Goal: Task Accomplishment & Management: Manage account settings

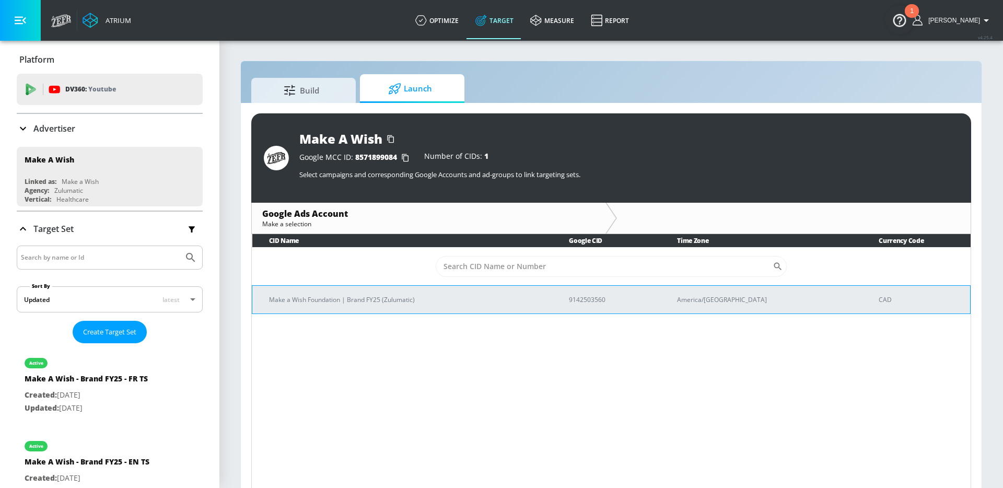
click at [384, 296] on p "Make a Wish Foundation | Brand FY25 (Zulumatic)" at bounding box center [406, 299] width 275 height 11
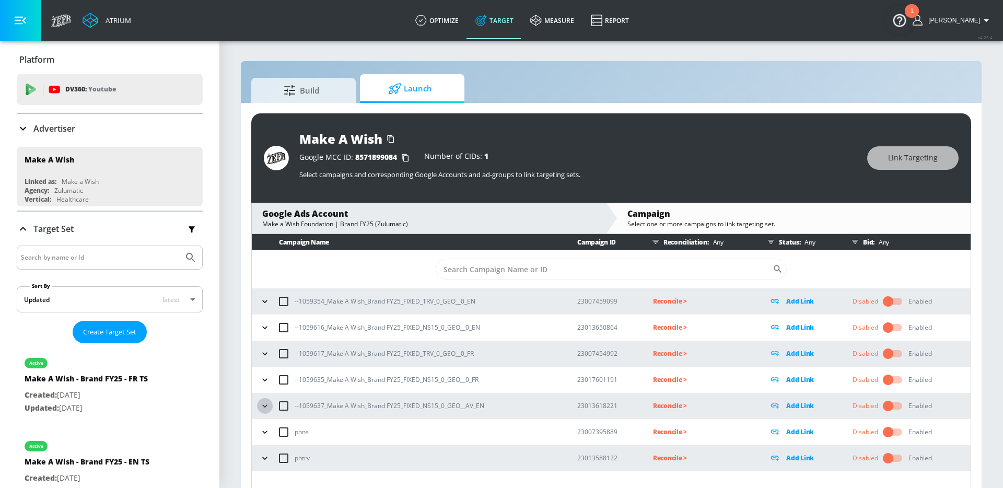
click at [265, 403] on icon "button" at bounding box center [265, 406] width 10 height 10
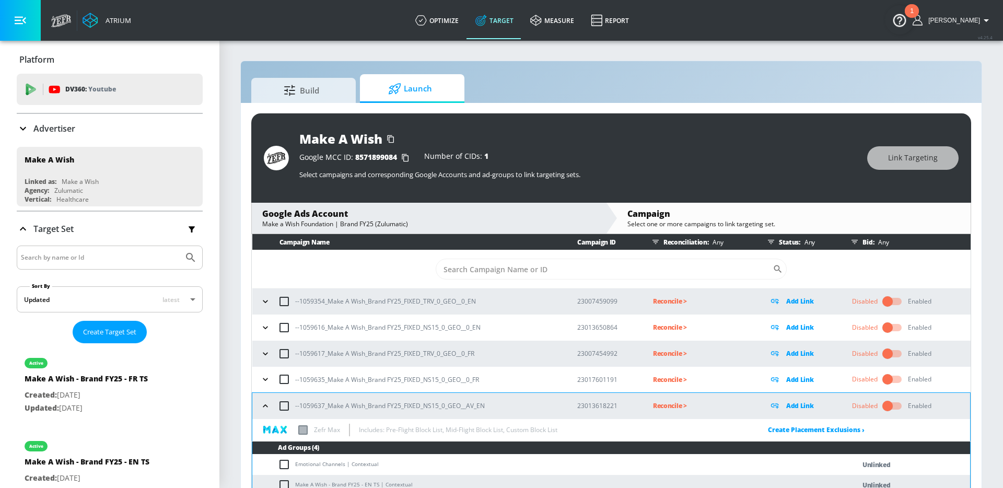
click at [265, 376] on icon "button" at bounding box center [265, 379] width 10 height 10
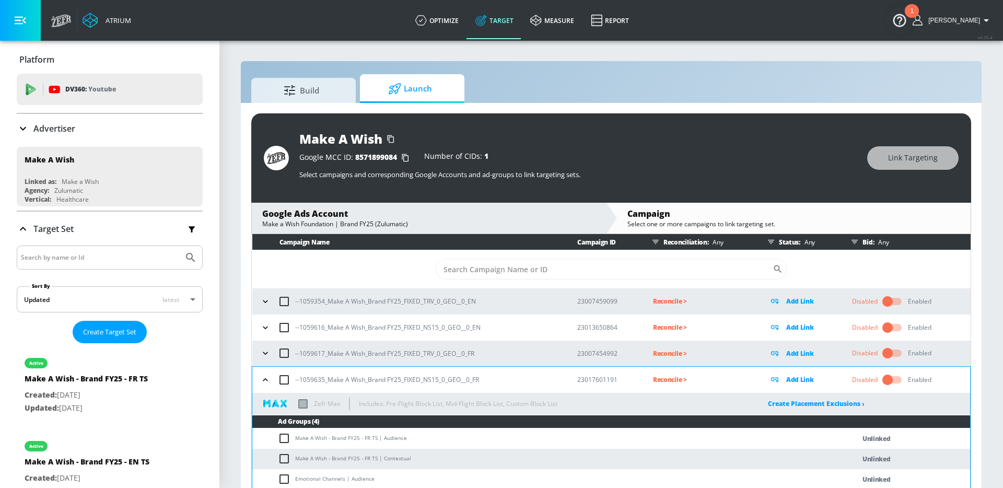
click at [265, 360] on button "button" at bounding box center [265, 353] width 16 height 16
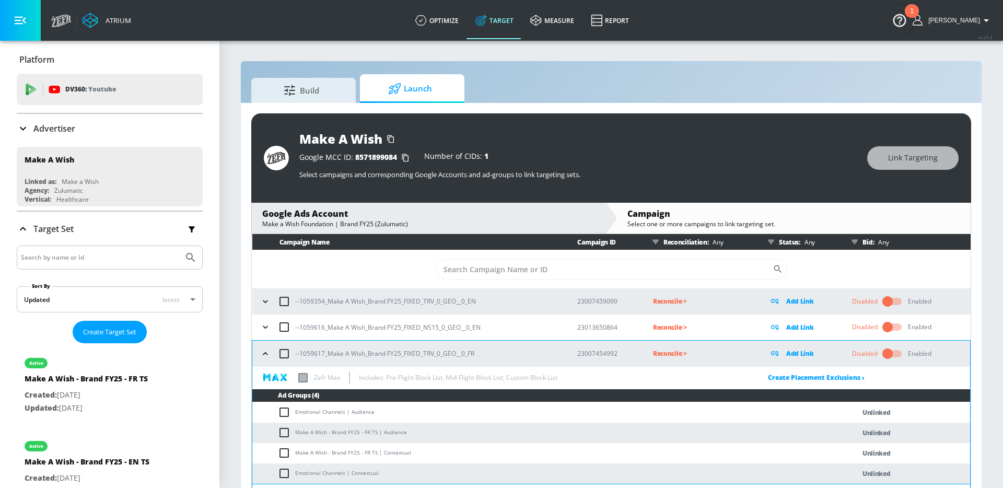
click at [264, 330] on icon "button" at bounding box center [265, 327] width 10 height 10
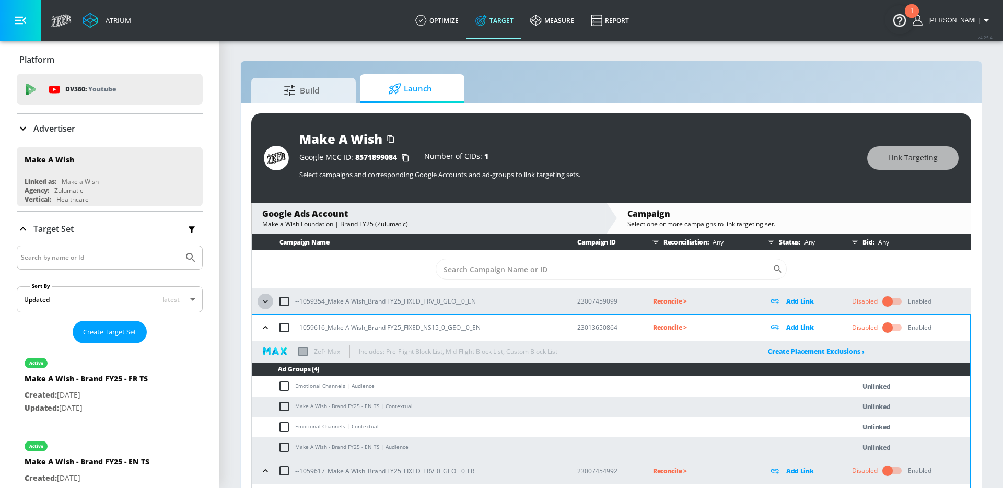
click at [266, 300] on icon "button" at bounding box center [265, 301] width 5 height 3
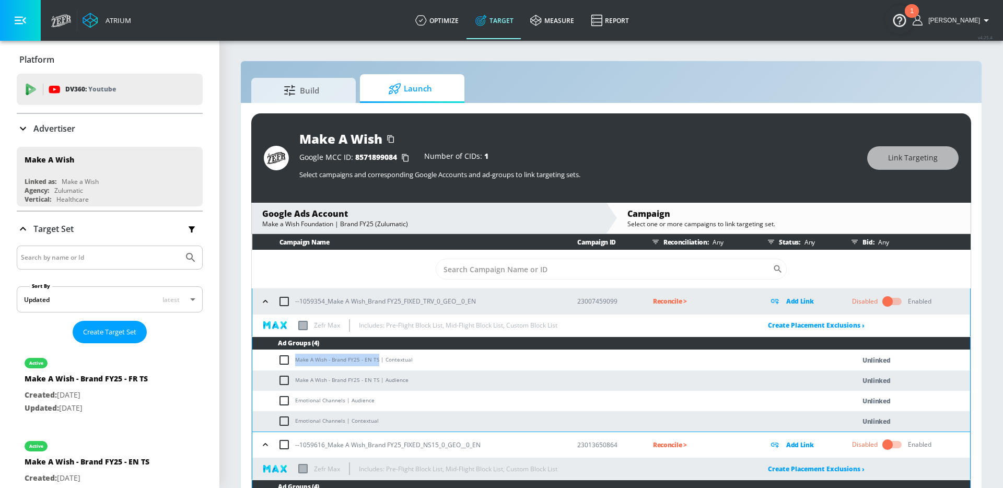
drag, startPoint x: 376, startPoint y: 359, endPoint x: 296, endPoint y: 359, distance: 79.9
click at [296, 359] on td "Make A Wish - Brand FY25 - EN TS | Contextual" at bounding box center [542, 360] width 581 height 20
copy td "Make A Wish - Brand FY25 - EN TS"
click at [284, 359] on input "checkbox" at bounding box center [286, 360] width 17 height 13
checkbox input "true"
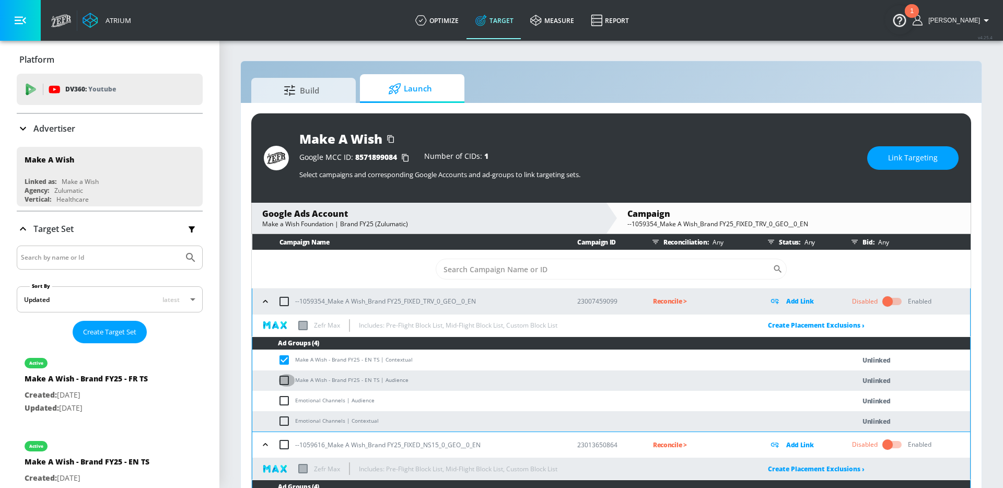
click at [284, 374] on input "checkbox" at bounding box center [286, 380] width 17 height 13
checkbox input "true"
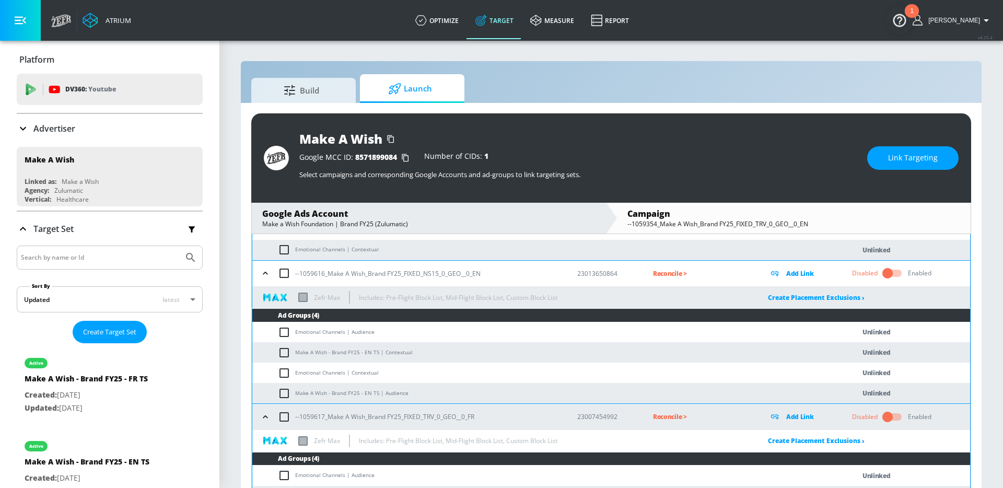
scroll to position [202, 0]
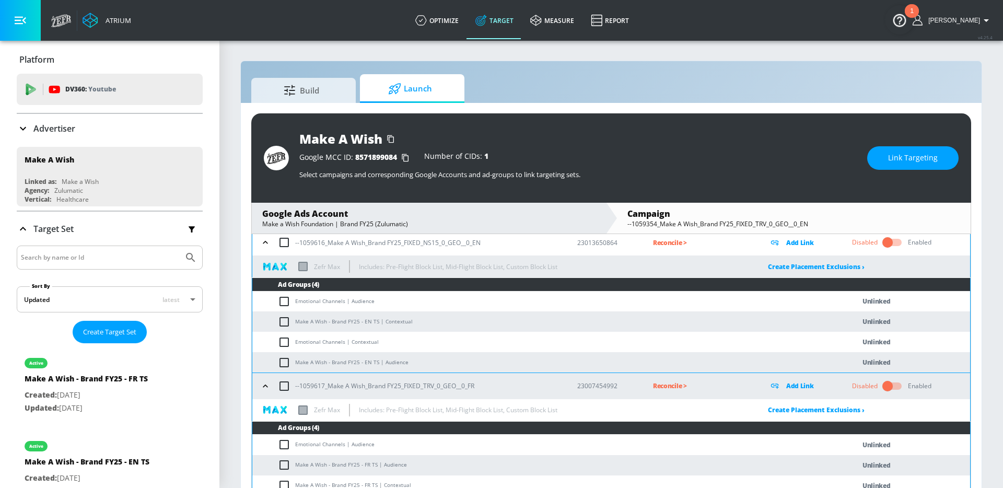
click at [285, 320] on input "checkbox" at bounding box center [286, 321] width 17 height 13
checkbox input "true"
click at [284, 358] on input "checkbox" at bounding box center [286, 362] width 17 height 13
checkbox input "true"
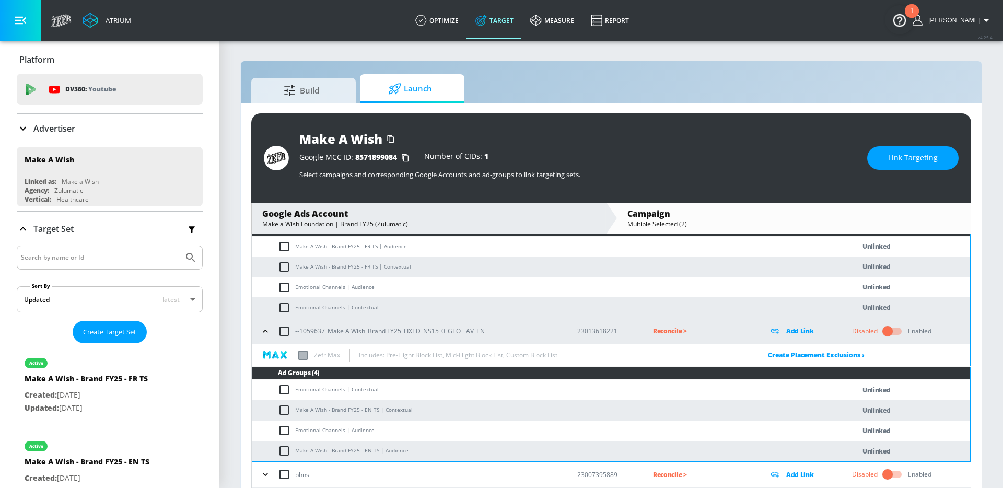
scroll to position [566, 0]
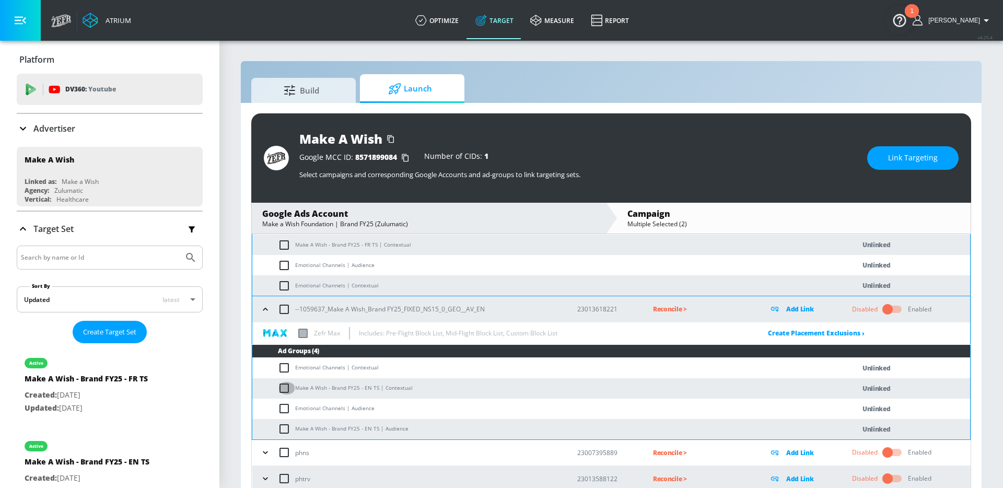
click at [282, 383] on input "checkbox" at bounding box center [286, 388] width 17 height 13
checkbox input "true"
click at [283, 428] on input "checkbox" at bounding box center [286, 429] width 17 height 13
checkbox input "true"
click at [900, 157] on span "Link Targeting" at bounding box center [913, 157] width 50 height 13
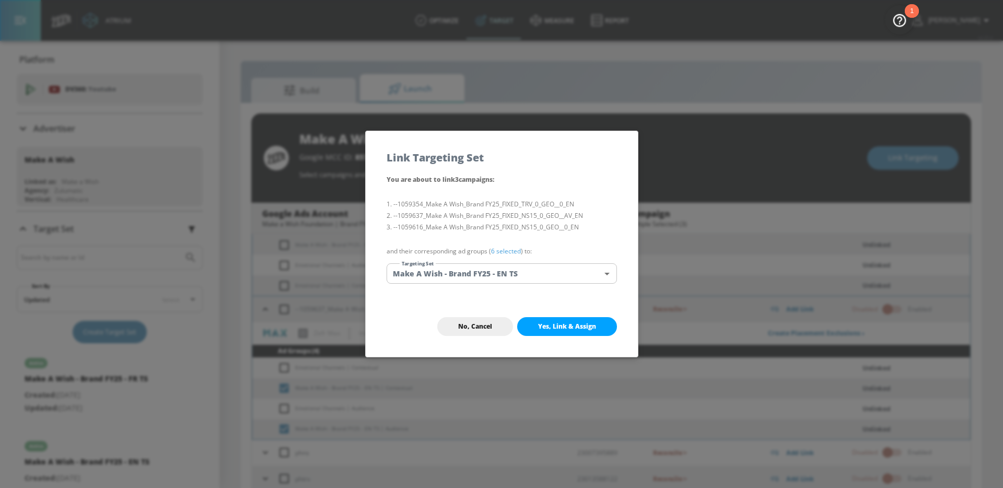
click at [450, 268] on body "Atrium optimize Target measure Report optimize Target measure Report v 4.25.4 A…" at bounding box center [501, 251] width 1003 height 503
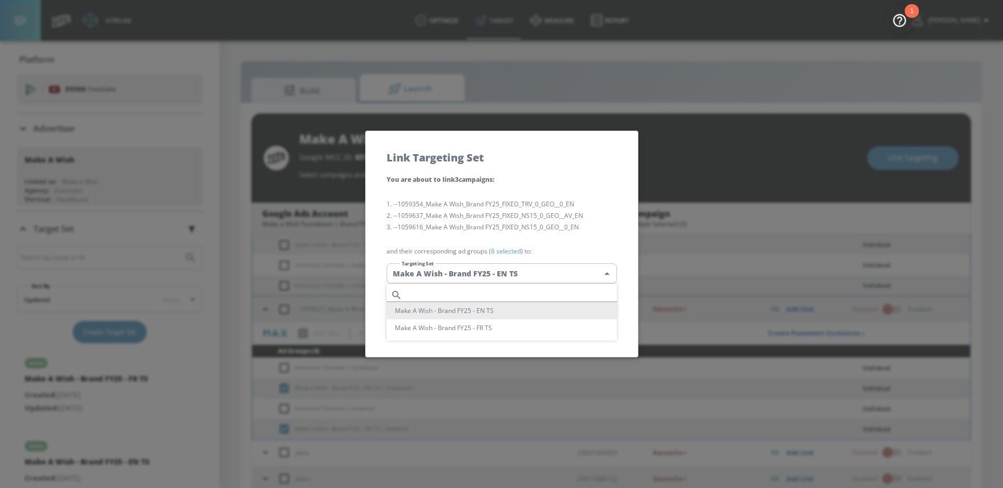
click at [437, 294] on input "text" at bounding box center [511, 295] width 210 height 14
paste input "Make A Wish - Brand FY25 - EN TS"
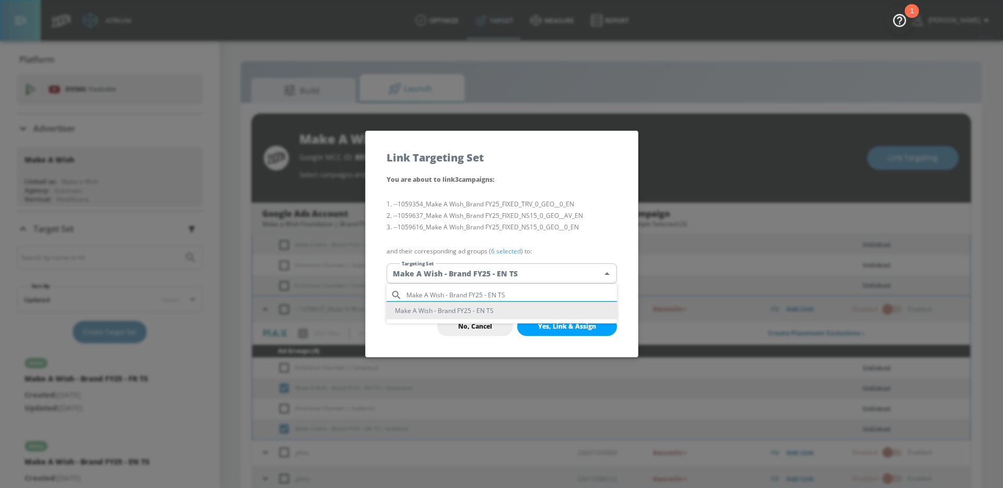
type input "Make A Wish - Brand FY25 - EN TS"
click at [453, 306] on li "Make A Wish - Brand FY25 - EN TS" at bounding box center [501, 310] width 230 height 17
click at [477, 227] on li "--1059616_Make A Wish_Brand FY25_FIXED_NS15_0_GEO__0_EN" at bounding box center [501, 226] width 230 height 11
click at [546, 325] on span "Yes, Link & Assign" at bounding box center [567, 326] width 58 height 8
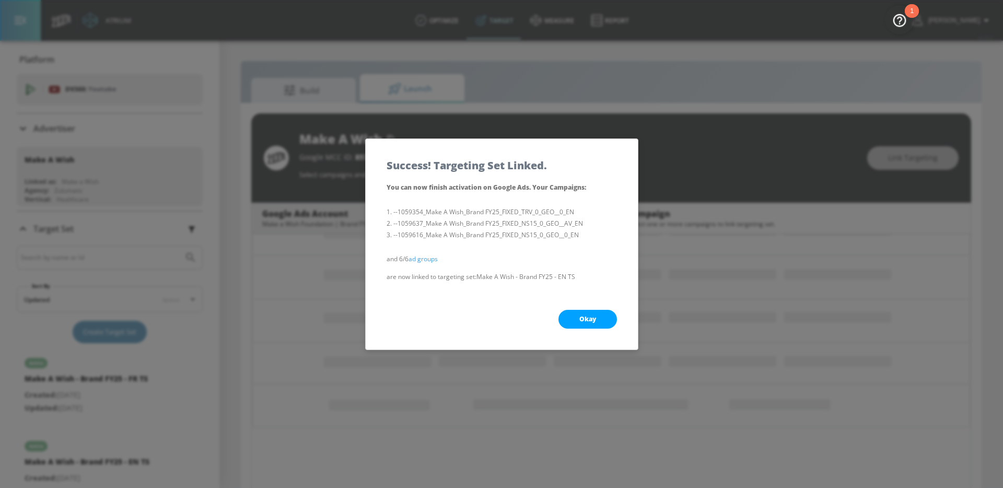
scroll to position [140, 0]
click at [580, 316] on span "Okay" at bounding box center [587, 319] width 17 height 8
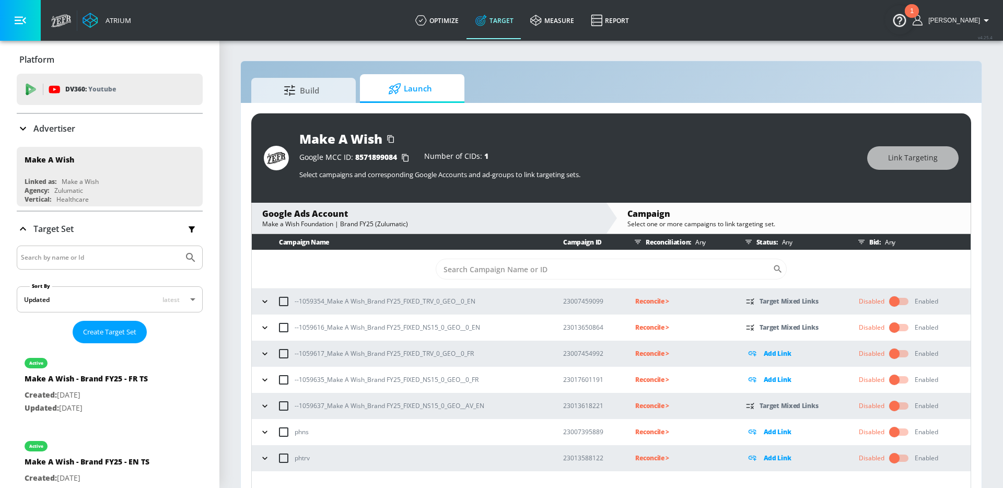
scroll to position [15, 0]
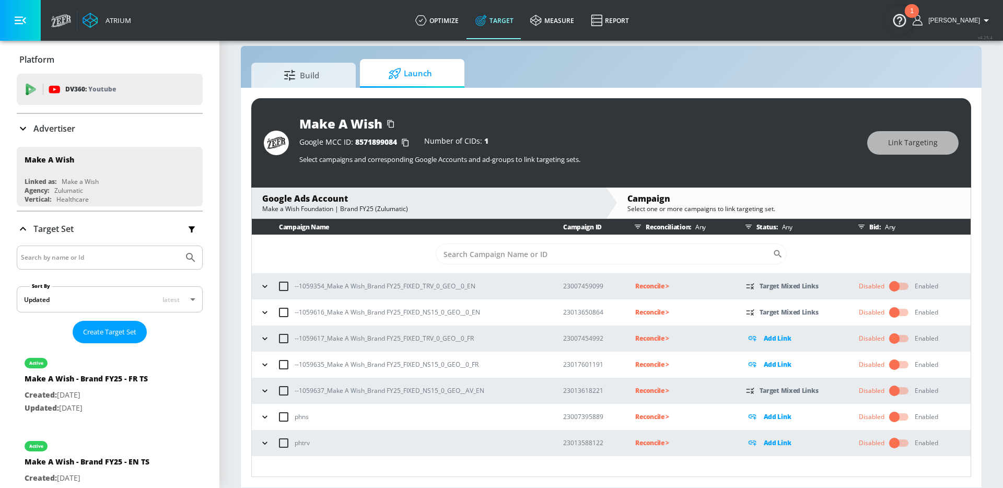
click at [266, 391] on icon "button" at bounding box center [265, 390] width 10 height 10
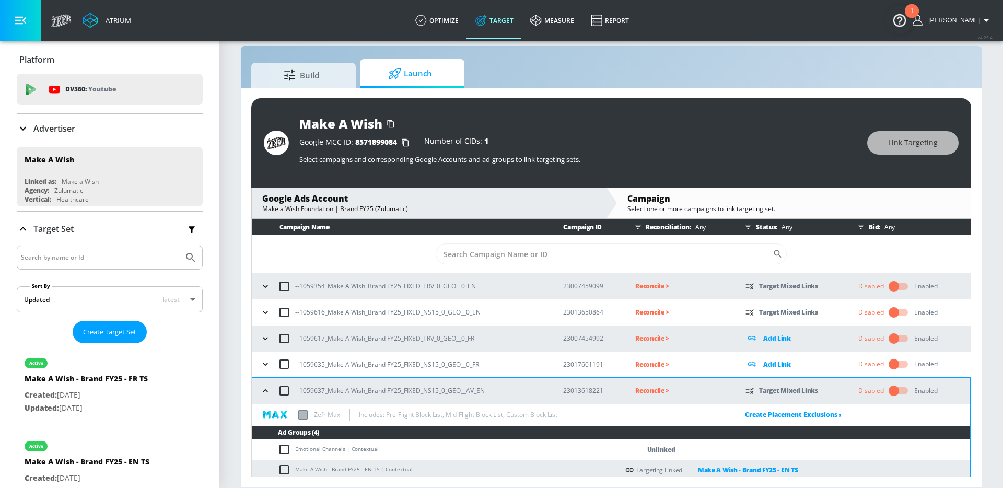
click at [266, 364] on icon "button" at bounding box center [265, 364] width 5 height 3
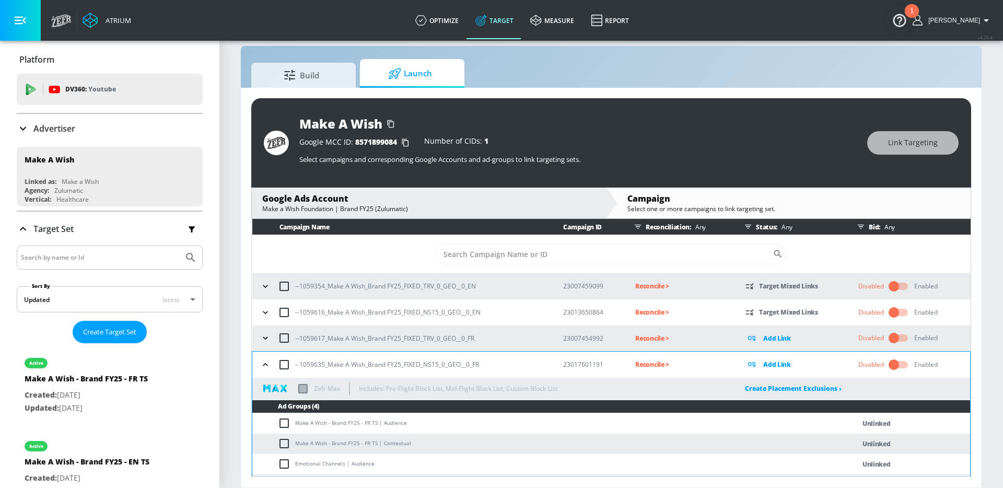
click at [265, 337] on icon "button" at bounding box center [265, 338] width 10 height 10
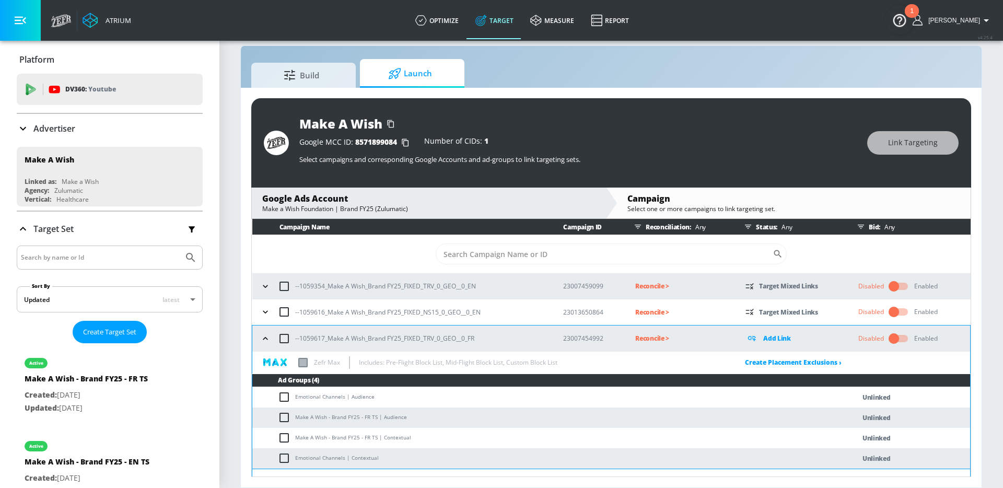
click at [266, 307] on icon "button" at bounding box center [265, 312] width 10 height 10
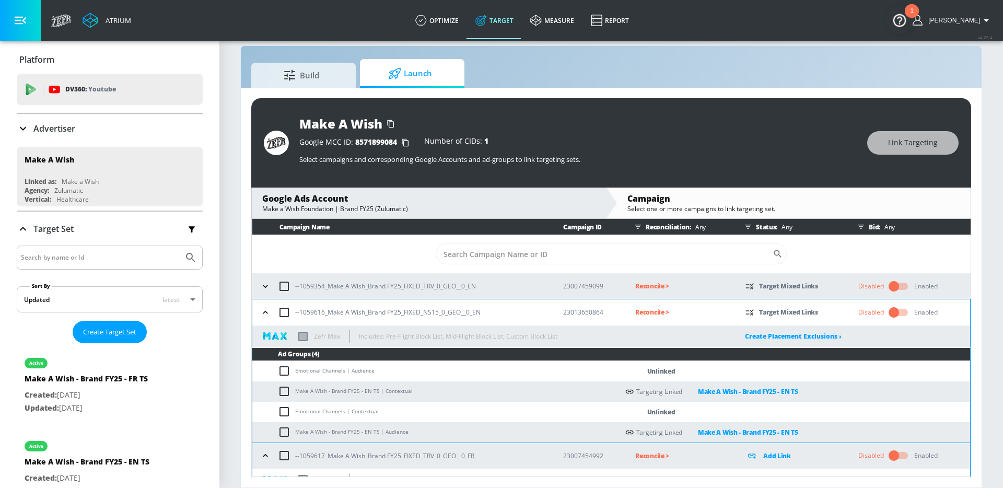
click at [265, 288] on icon "button" at bounding box center [265, 286] width 10 height 10
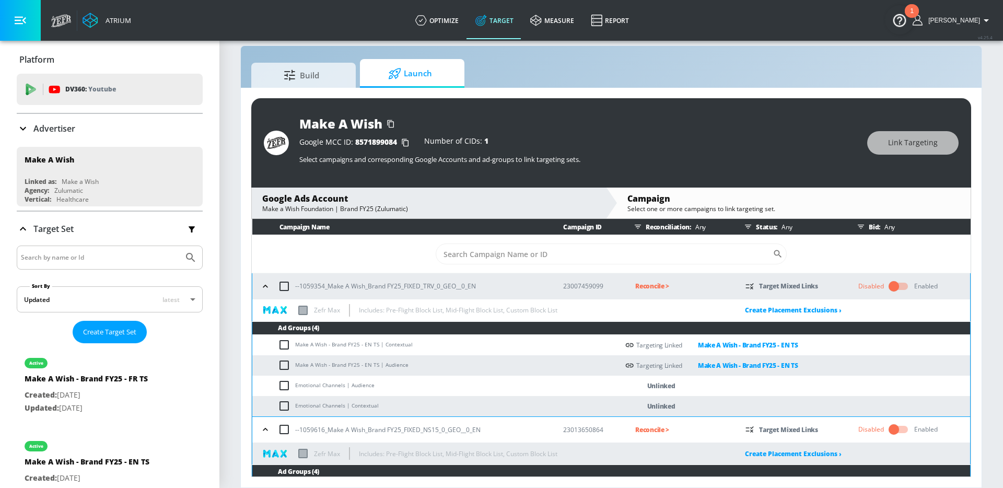
click at [416, 364] on td "Make A Wish - Brand FY25 - EN TS | Audience" at bounding box center [435, 365] width 366 height 20
click at [263, 288] on icon "button" at bounding box center [265, 286] width 10 height 10
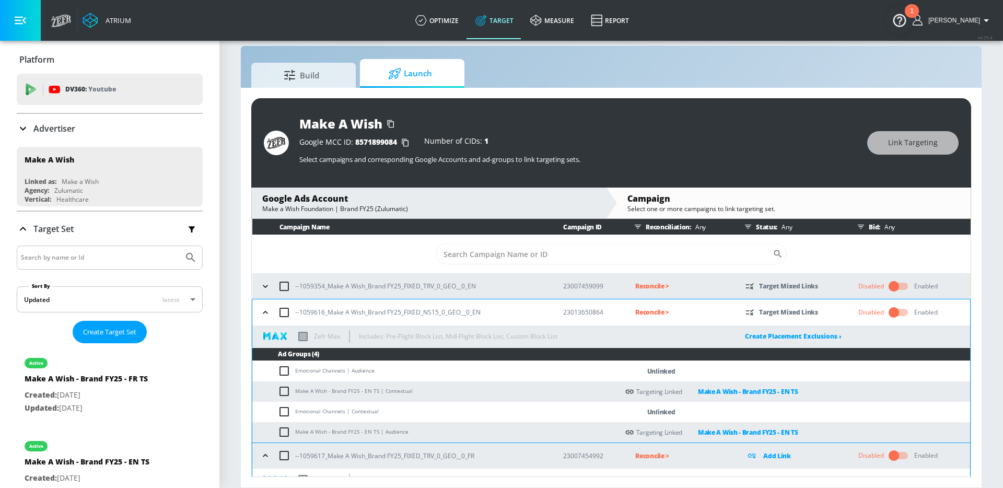
click at [266, 310] on icon "button" at bounding box center [265, 312] width 10 height 10
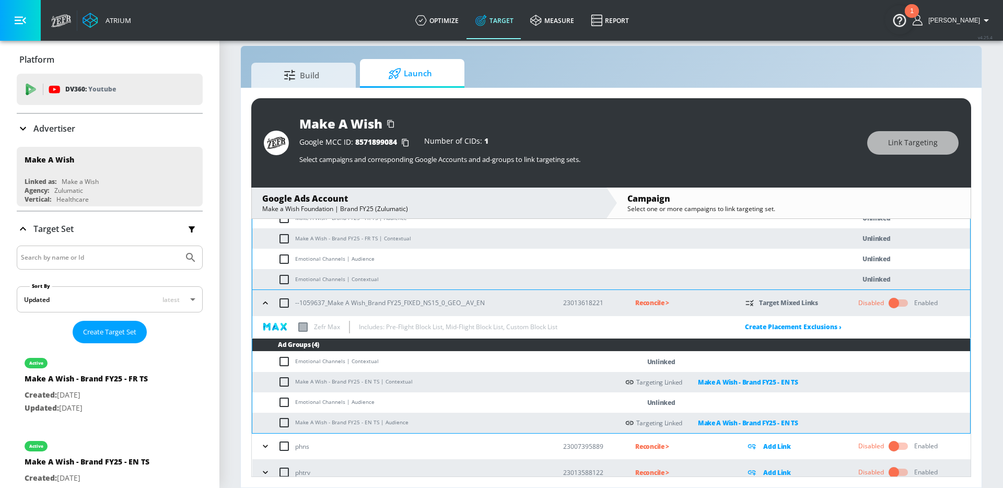
scroll to position [331, 0]
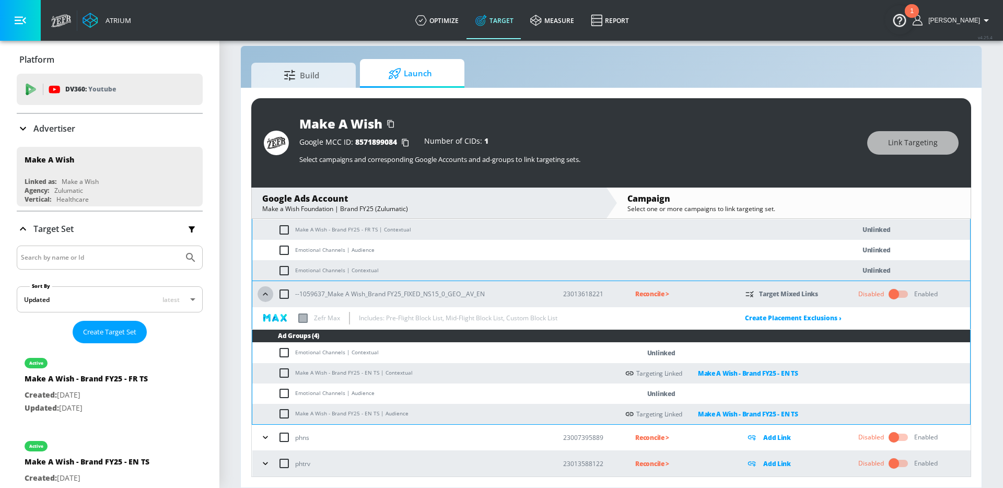
click at [262, 291] on icon "button" at bounding box center [265, 294] width 10 height 10
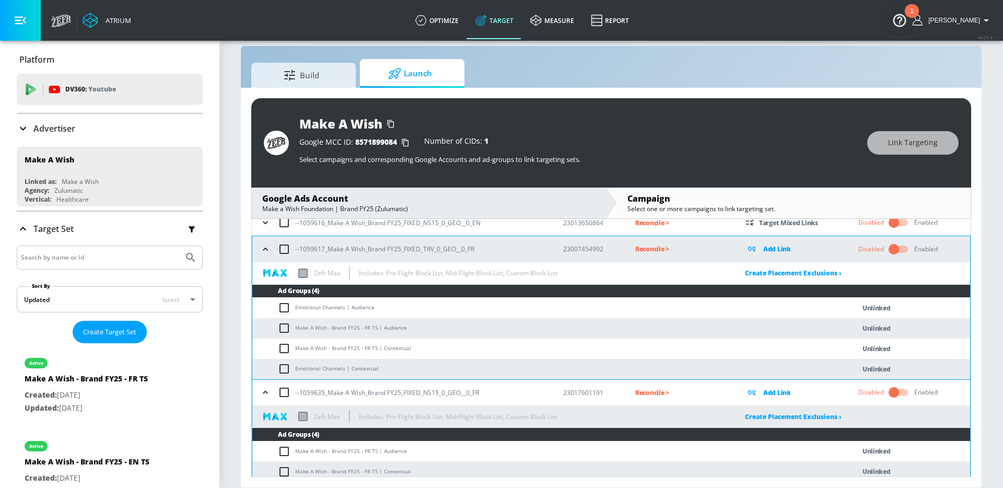
scroll to position [81, 0]
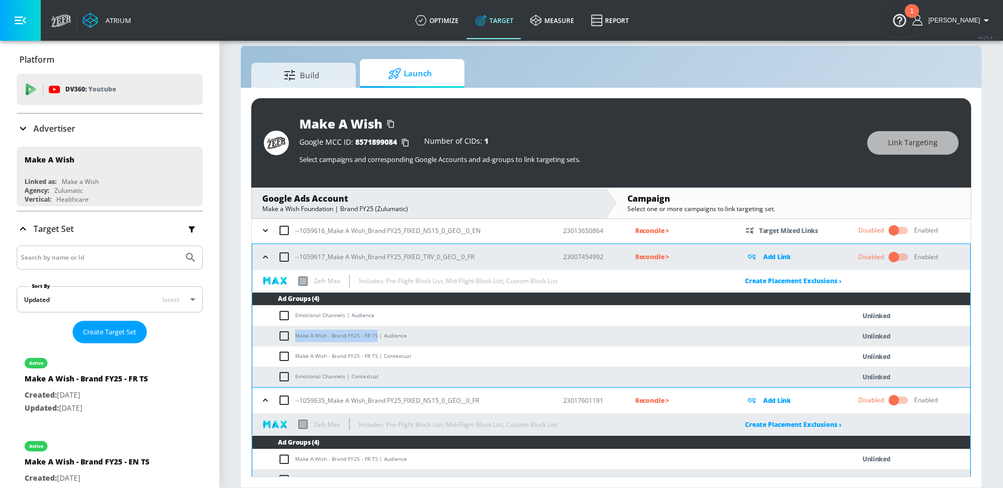
drag, startPoint x: 376, startPoint y: 335, endPoint x: 296, endPoint y: 333, distance: 80.0
click at [296, 333] on td "Make A Wish - Brand FY25 - FR TS | Audience" at bounding box center [542, 336] width 581 height 20
copy td "Make A Wish - Brand FY25 - FR TS"
click at [282, 333] on input "checkbox" at bounding box center [286, 336] width 17 height 13
checkbox input "true"
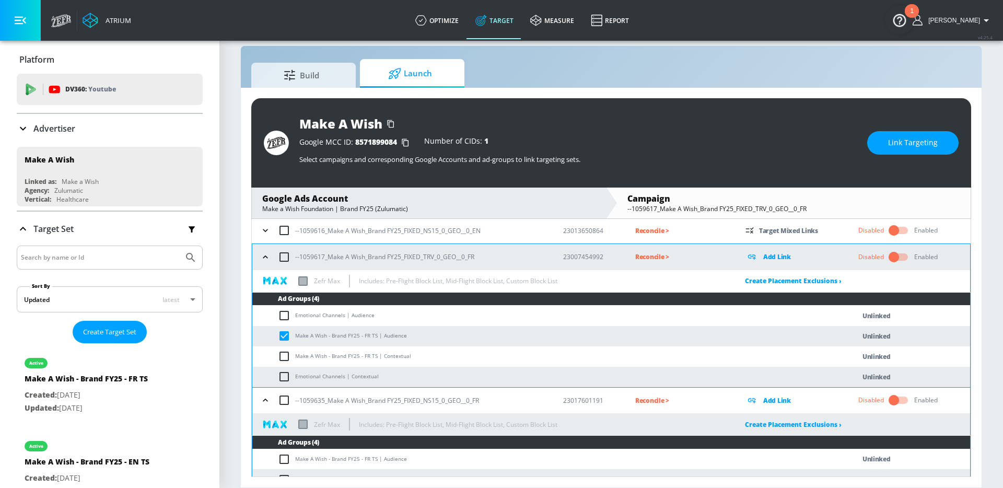
click at [282, 350] on input "checkbox" at bounding box center [286, 356] width 17 height 13
checkbox input "true"
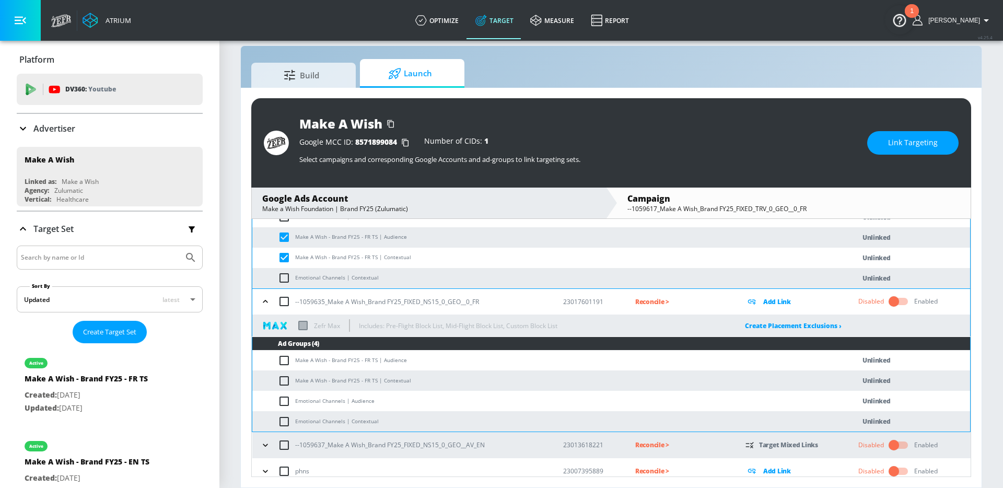
scroll to position [187, 0]
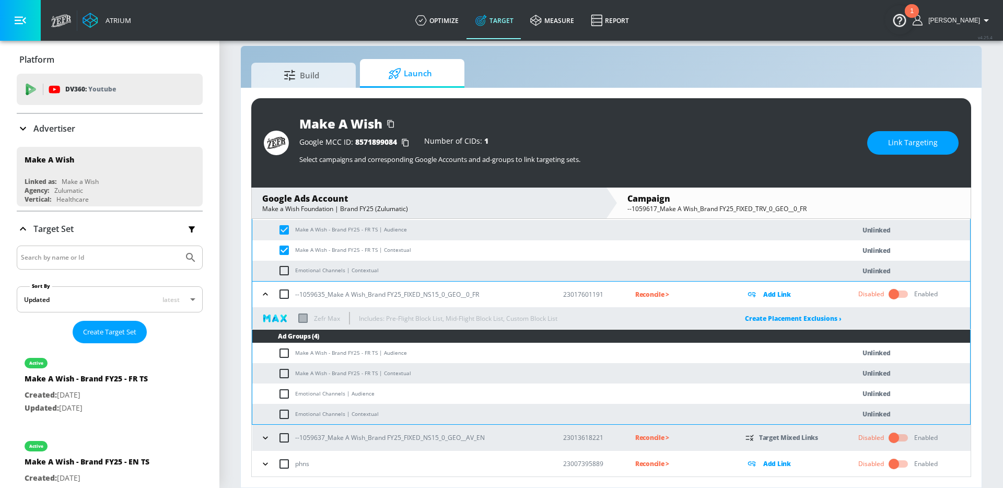
click at [283, 354] on input "checkbox" at bounding box center [286, 353] width 17 height 13
checkbox input "true"
click at [283, 370] on input "checkbox" at bounding box center [286, 373] width 17 height 13
checkbox input "true"
click at [895, 142] on span "Link Targeting" at bounding box center [913, 142] width 50 height 13
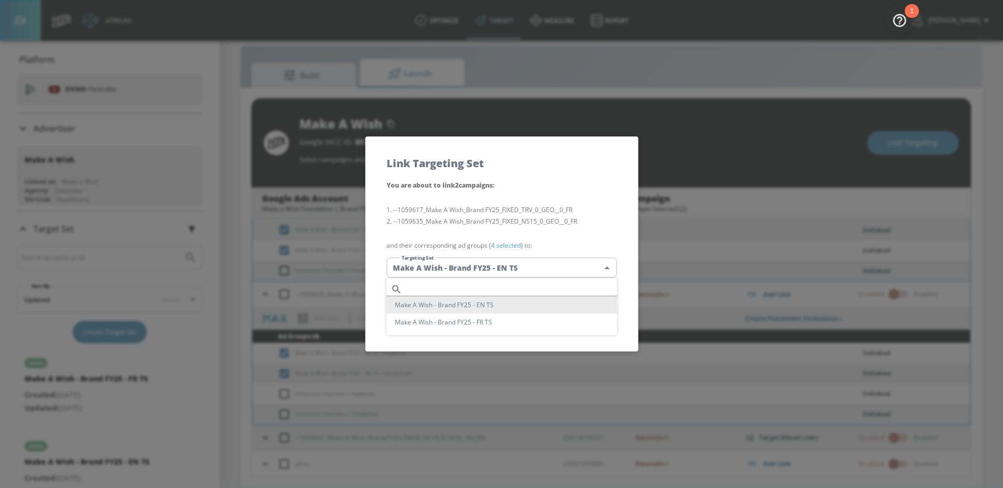
click at [566, 268] on body "Atrium optimize Target measure Report optimize Target measure Report v 4.25.4 A…" at bounding box center [501, 236] width 1003 height 503
click at [476, 321] on li "Make A Wish - Brand FY25 - FR TS" at bounding box center [501, 321] width 230 height 17
type input "71c34708-18a2-4c8e-b459-4298eb84c8cc"
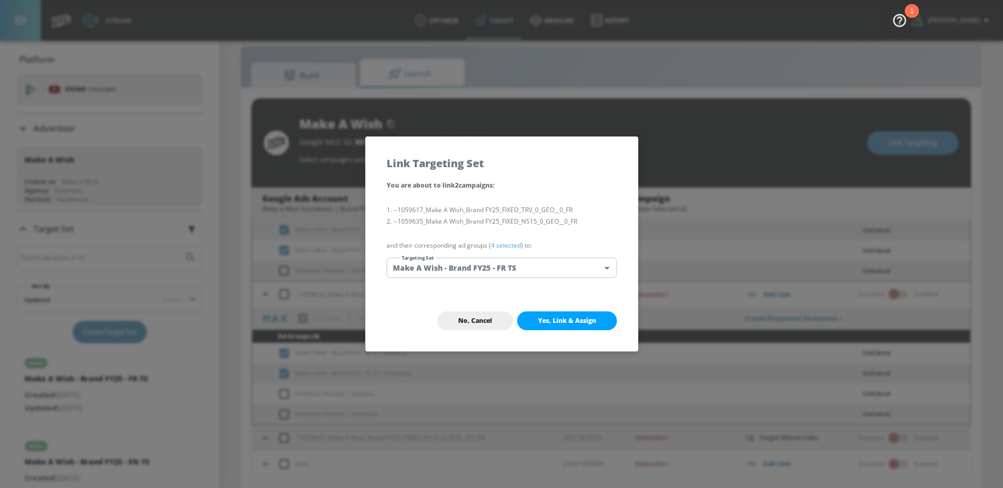
click at [493, 216] on li "--1059635_Make A Wish_Brand FY25_FIXED_NS15_0_GEO__0_FR" at bounding box center [501, 221] width 230 height 11
click at [556, 327] on button "Yes, Link & Assign" at bounding box center [567, 320] width 100 height 19
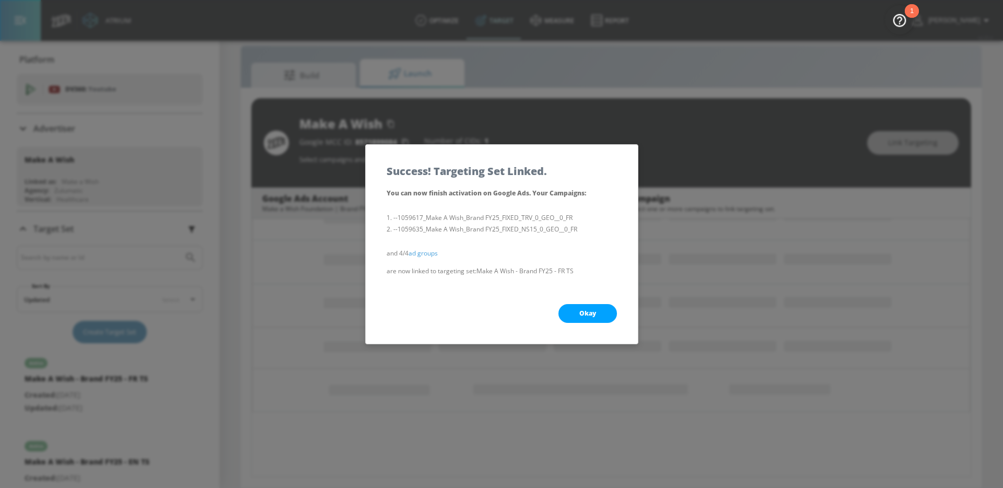
scroll to position [140, 0]
click at [588, 305] on button "Okay" at bounding box center [587, 313] width 58 height 19
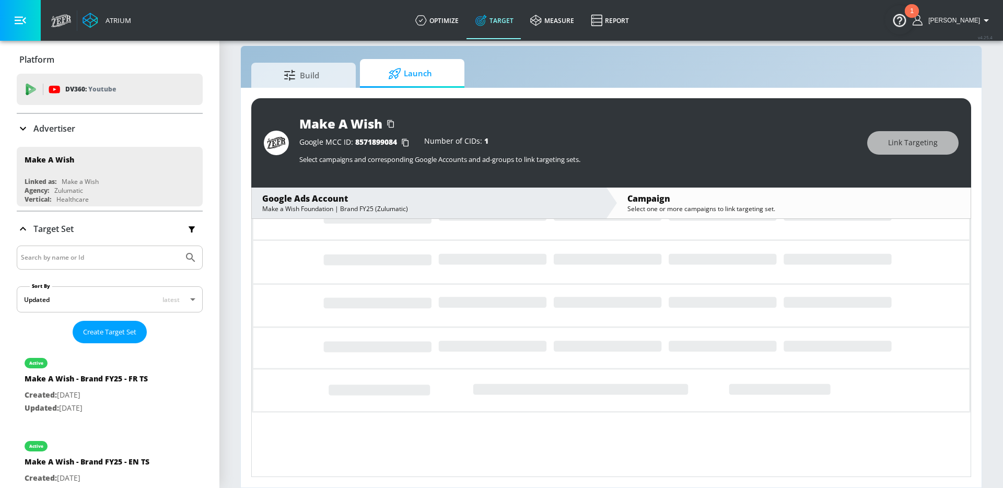
scroll to position [0, 0]
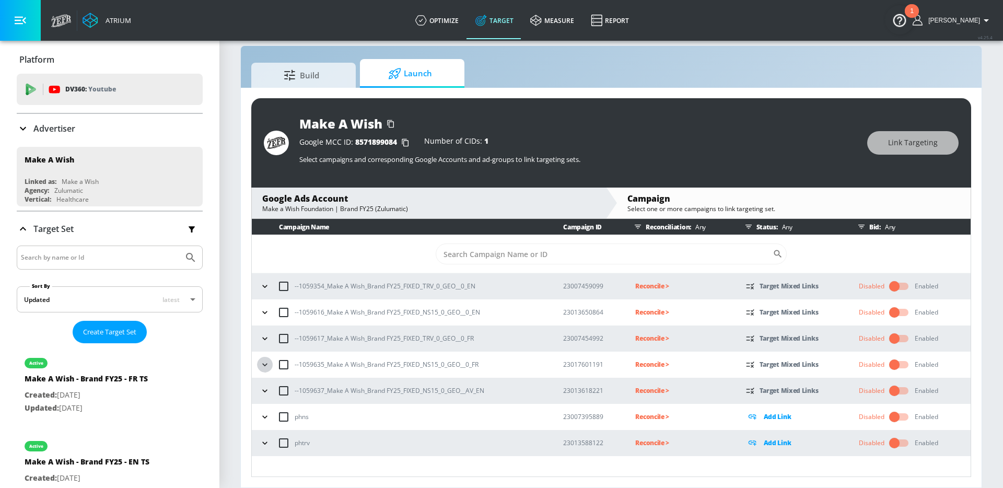
click at [263, 367] on icon "button" at bounding box center [265, 364] width 10 height 10
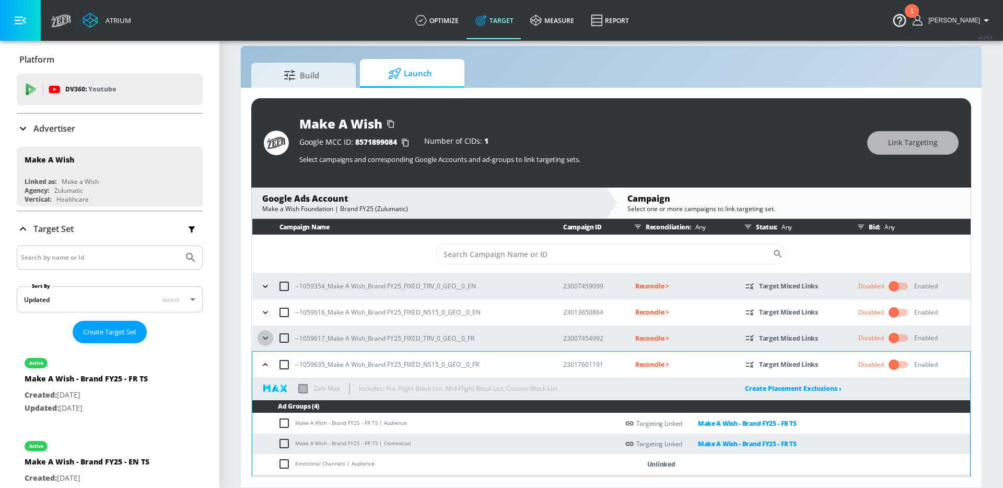
click at [263, 336] on icon "button" at bounding box center [265, 338] width 10 height 10
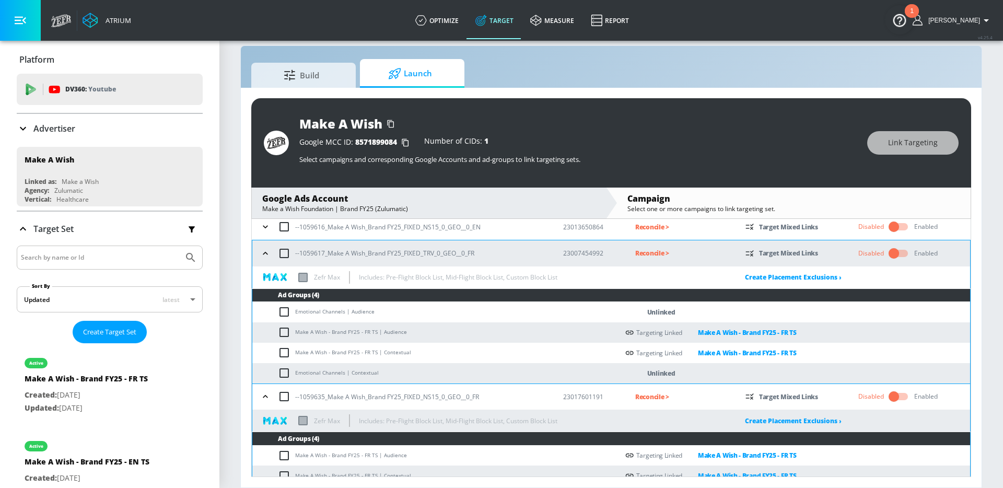
scroll to position [89, 0]
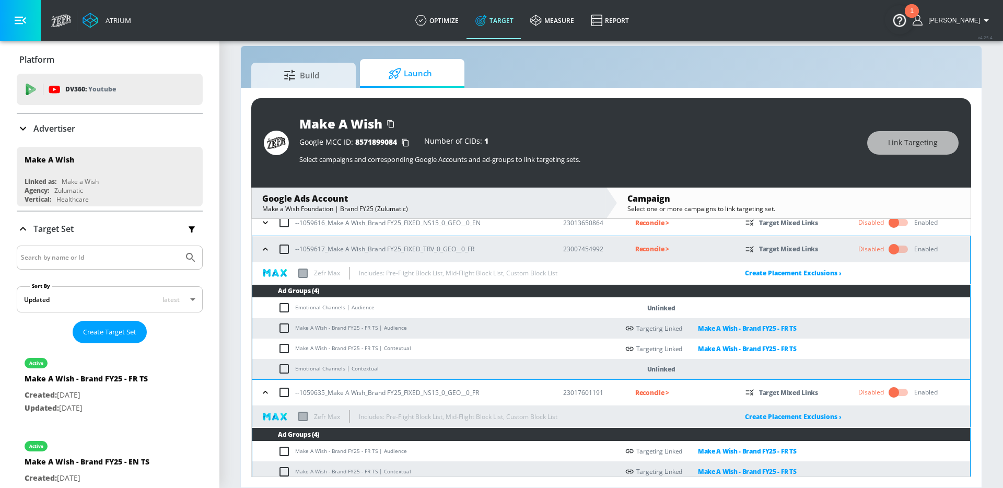
click at [413, 337] on td "Make A Wish - Brand FY25 - FR TS | Audience" at bounding box center [435, 328] width 366 height 20
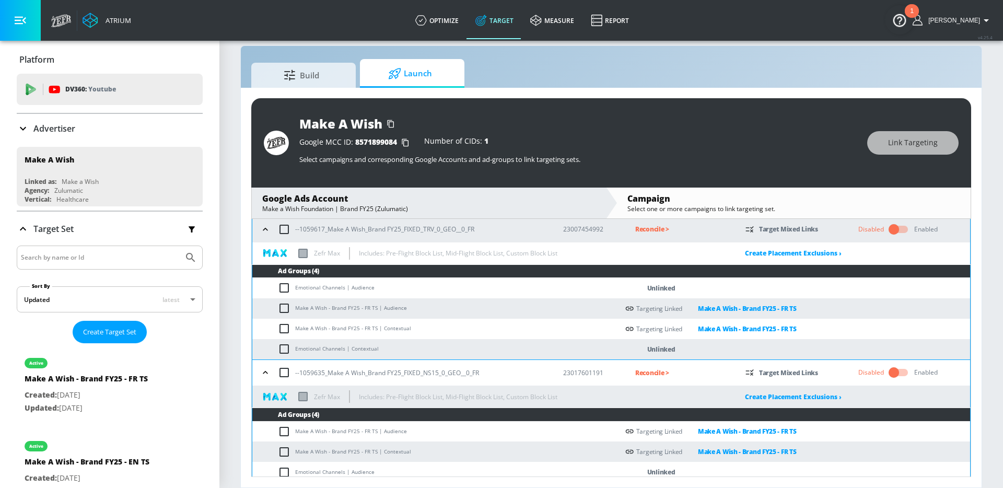
scroll to position [0, 0]
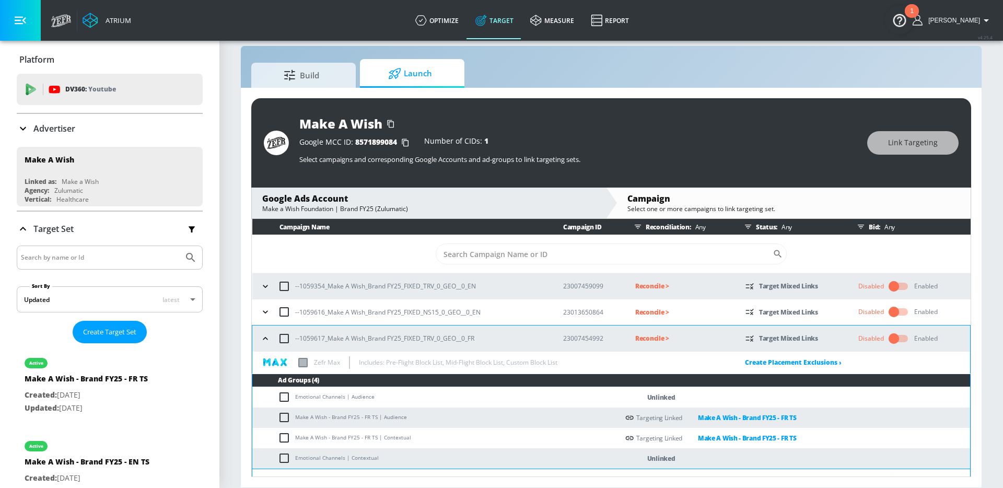
click at [264, 336] on icon "button" at bounding box center [265, 338] width 10 height 10
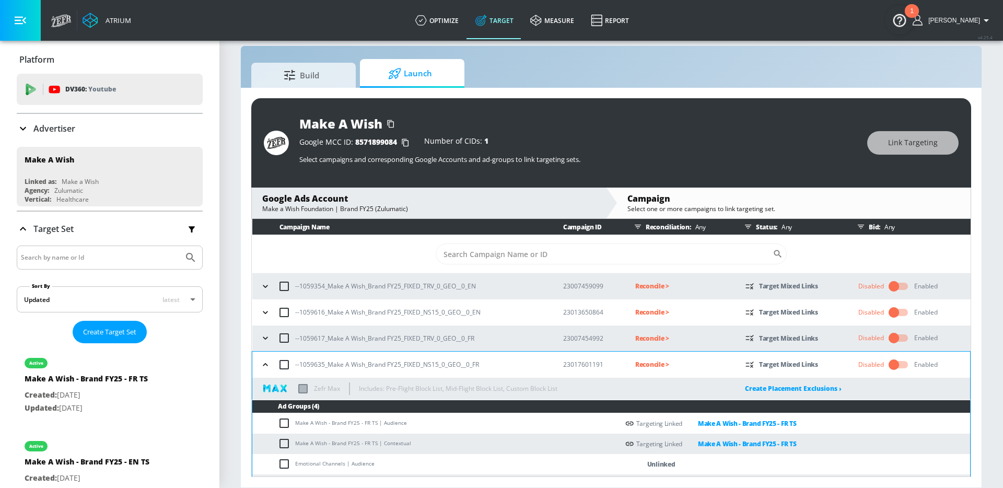
click at [264, 365] on icon "button" at bounding box center [265, 364] width 10 height 10
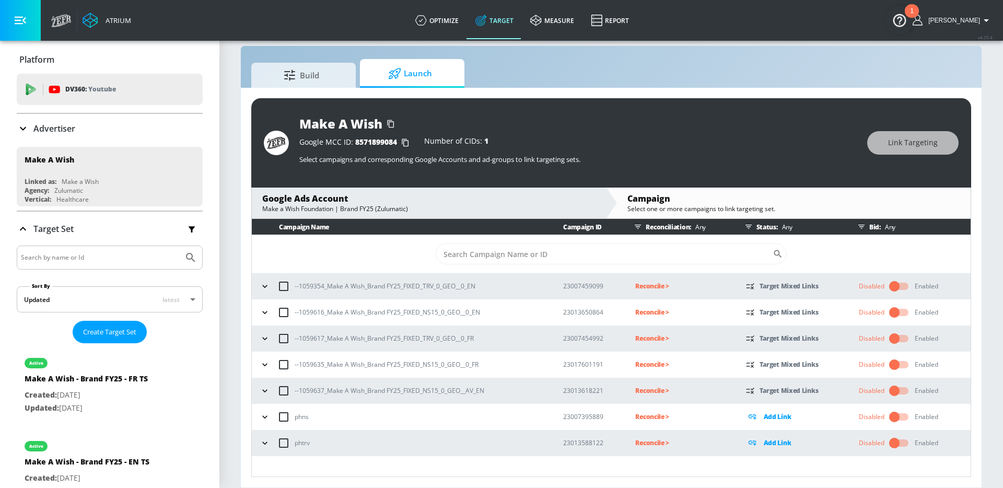
click at [430, 286] on p "--1059354_Make A Wish_Brand FY25_FIXED_TRV_0_GEO__0_EN" at bounding box center [385, 285] width 181 height 11
copy p "--1059354_Make A Wish_Brand FY25_FIXED_TRV_0_GEO__0_EN"
click at [652, 285] on p "Reconcile >" at bounding box center [681, 286] width 93 height 12
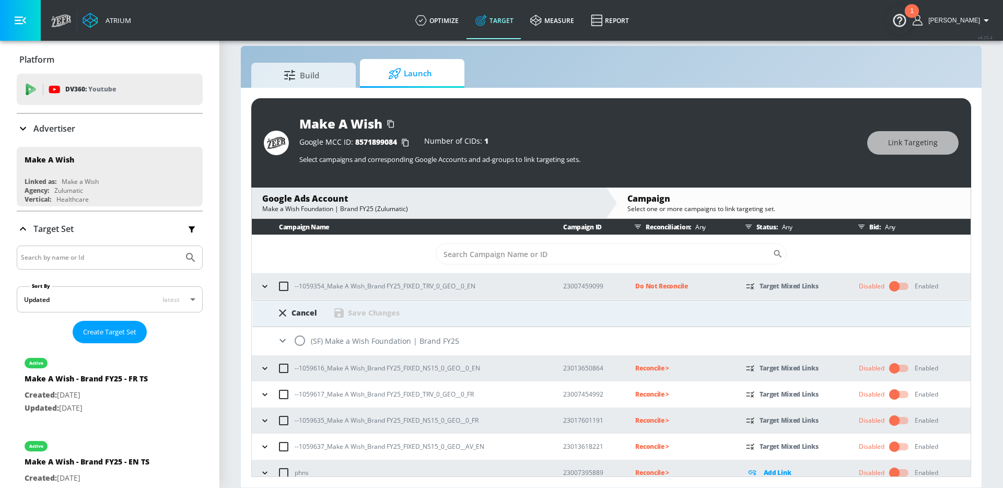
click at [296, 338] on input "radio" at bounding box center [300, 341] width 22 height 22
radio input "true"
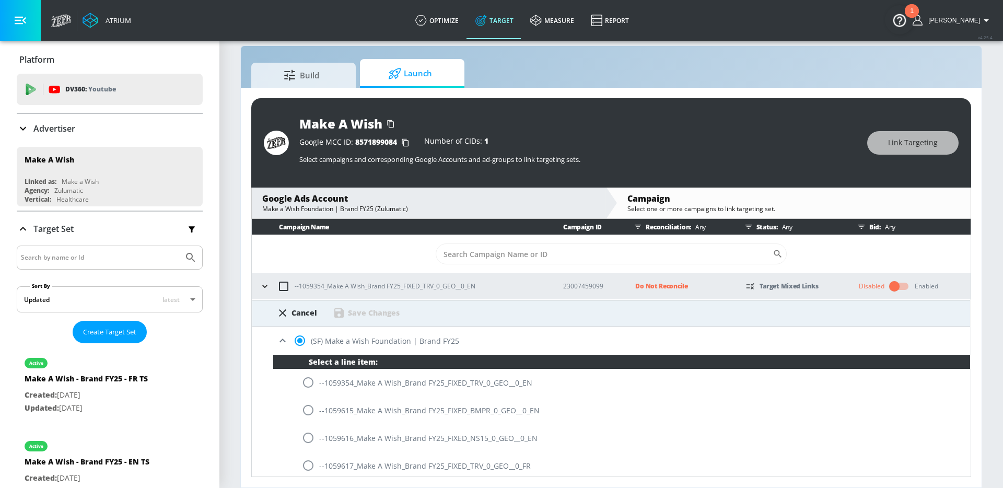
click at [310, 379] on input "radio" at bounding box center [308, 382] width 22 height 22
radio input "true"
click at [369, 307] on div "Save Changes" at bounding box center [366, 313] width 67 height 13
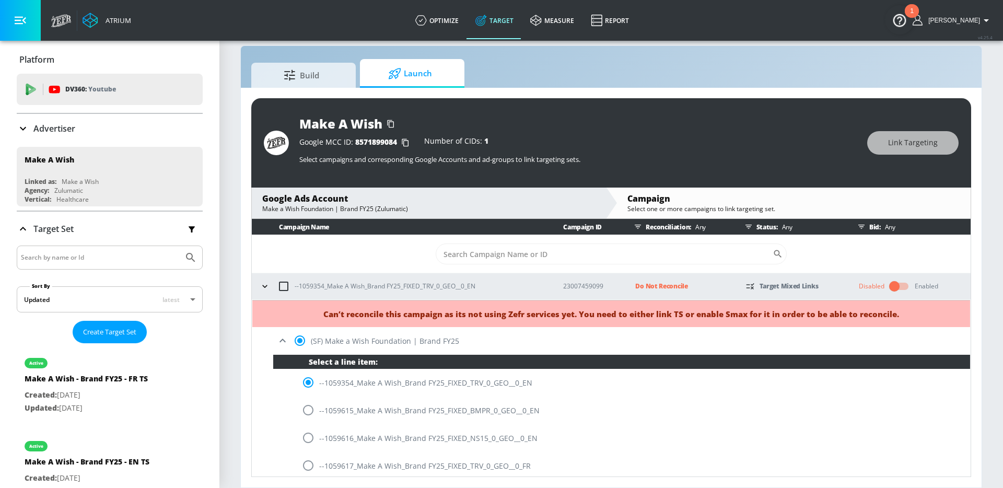
click at [267, 287] on icon "button" at bounding box center [265, 286] width 10 height 10
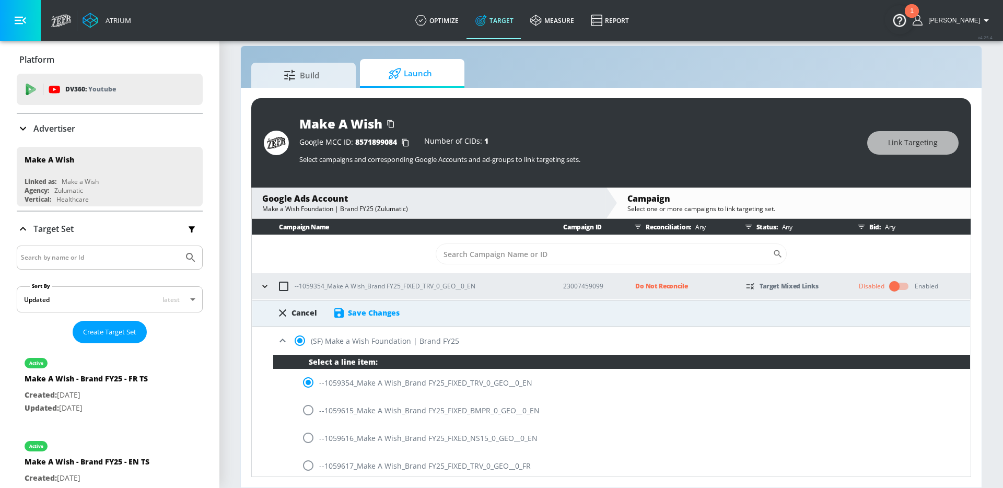
click at [284, 339] on icon at bounding box center [282, 340] width 13 height 13
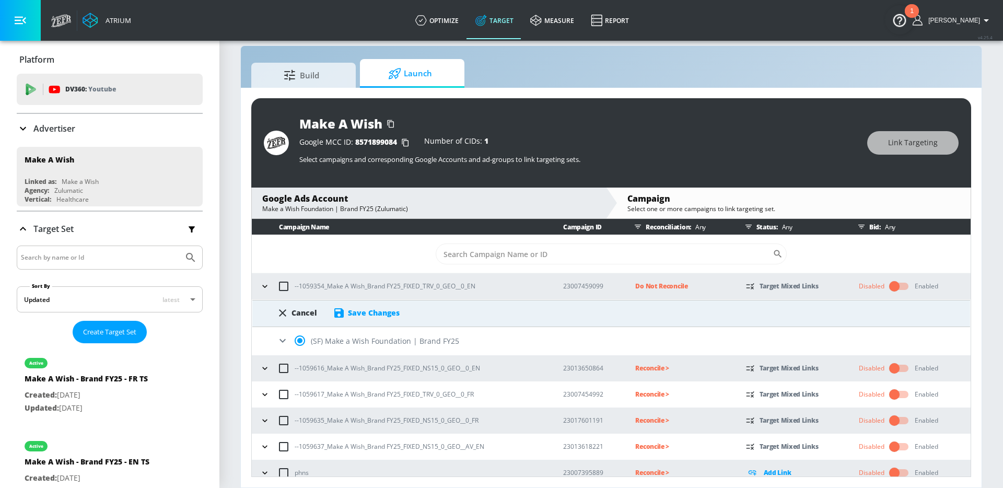
click at [303, 315] on div "Cancel" at bounding box center [304, 313] width 26 height 10
radio input "false"
click at [343, 314] on div "Edit Insertion Order and Line Item" at bounding box center [355, 312] width 120 height 10
click at [298, 312] on div "Cancel" at bounding box center [304, 313] width 26 height 10
click at [662, 288] on p "Do Not Reconcile" at bounding box center [681, 286] width 93 height 12
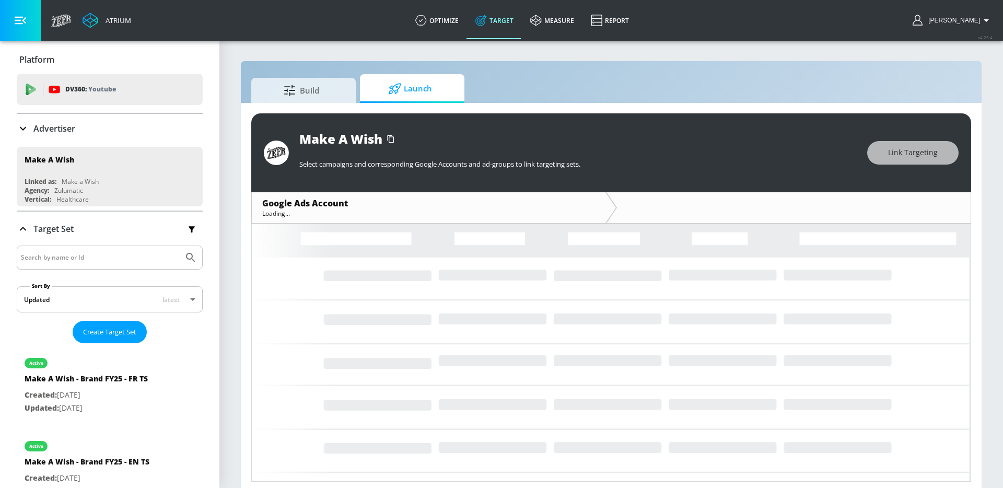
scroll to position [5, 0]
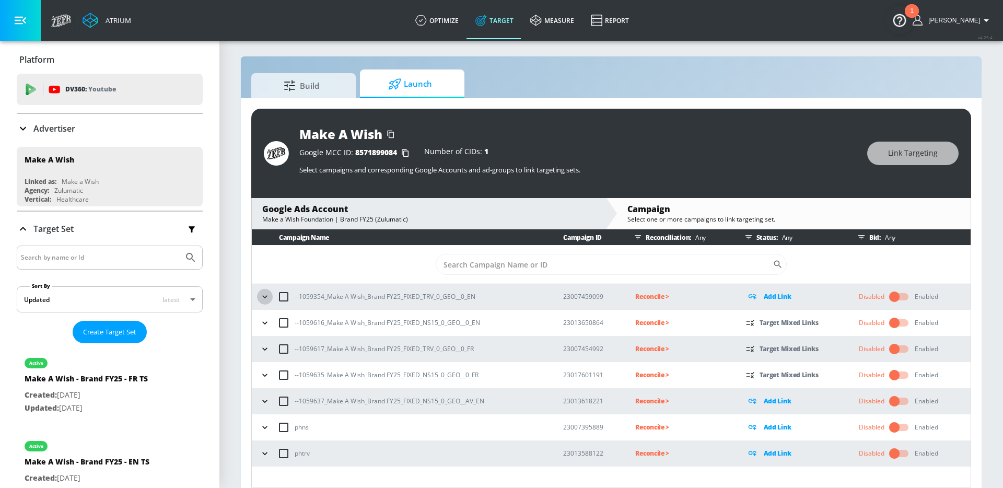
click at [265, 292] on icon "button" at bounding box center [265, 296] width 10 height 10
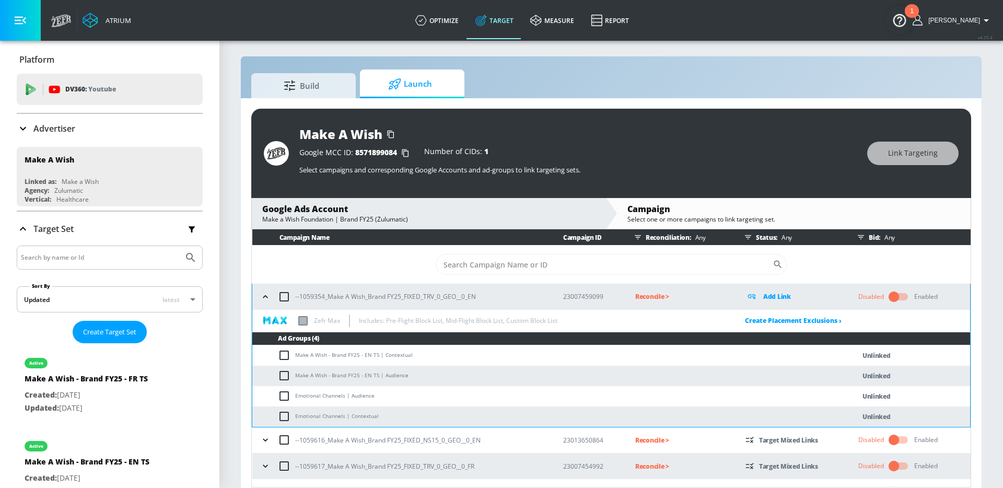
scroll to position [97, 0]
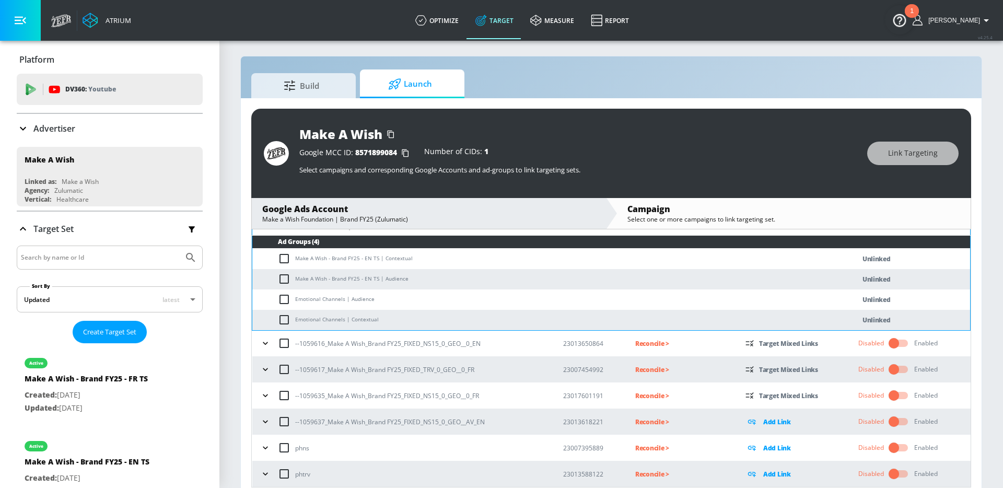
click at [267, 423] on icon "button" at bounding box center [265, 421] width 10 height 10
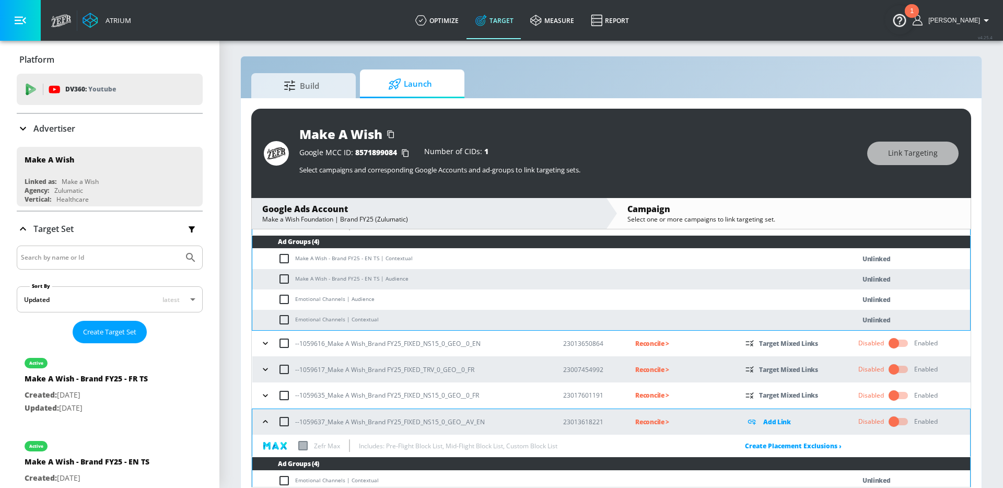
scroll to position [214, 0]
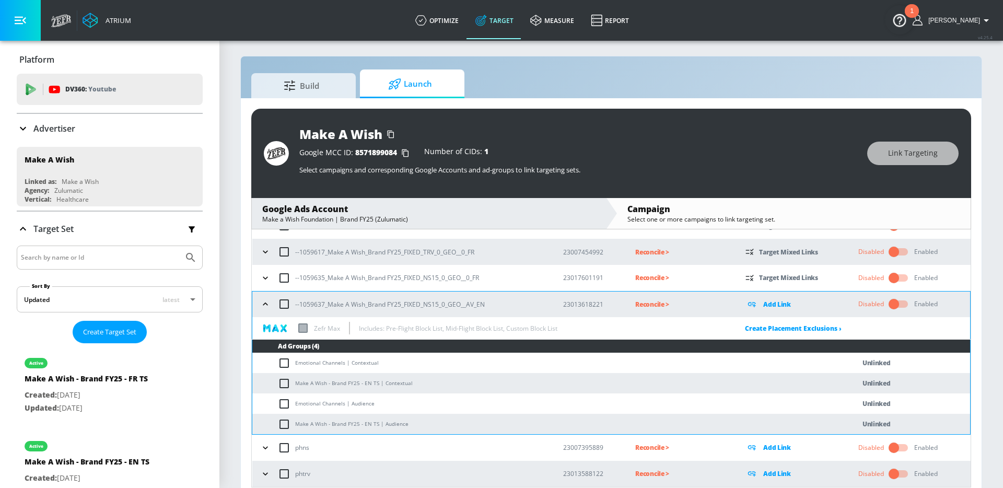
click at [267, 285] on div "--1059635_Make A Wish_Brand FY25_FIXED_NS15_0_GEO__0_FR" at bounding box center [401, 278] width 289 height 22
click at [267, 279] on icon "button" at bounding box center [265, 278] width 10 height 10
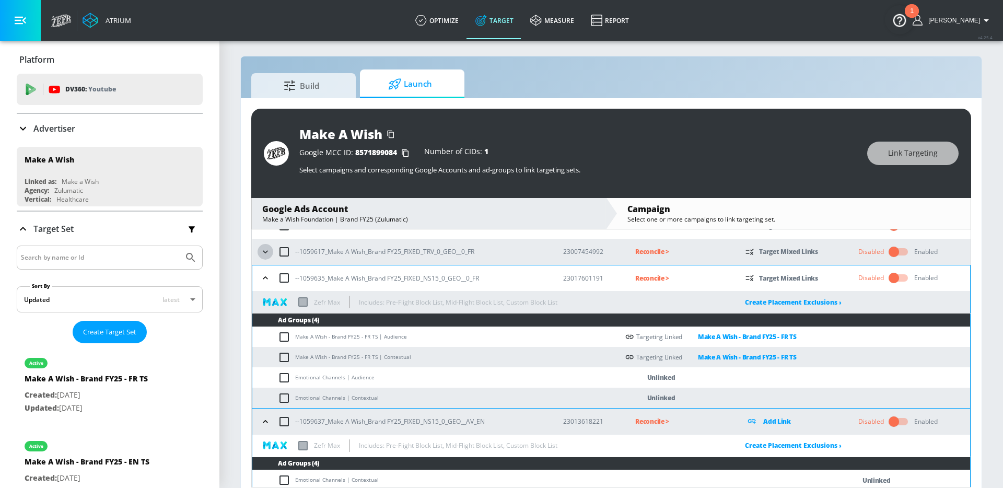
click at [265, 252] on icon "button" at bounding box center [265, 251] width 5 height 3
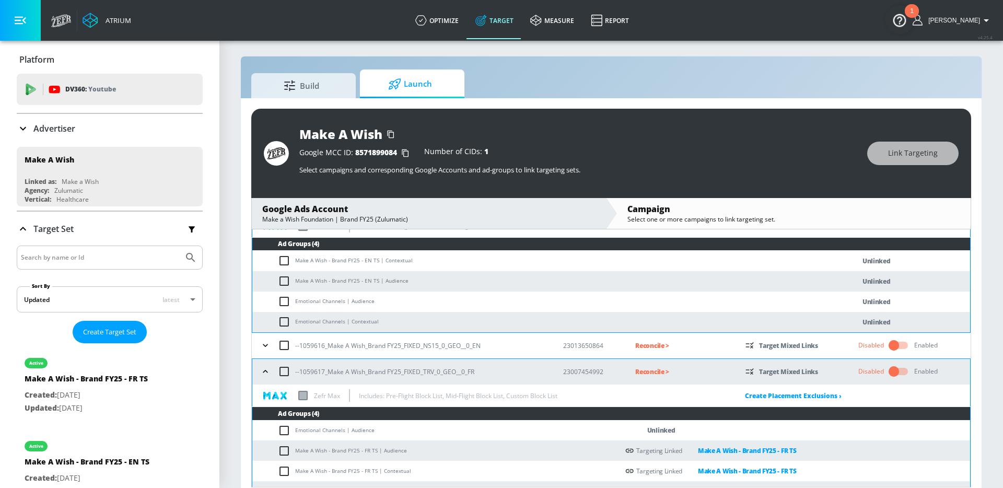
scroll to position [90, 0]
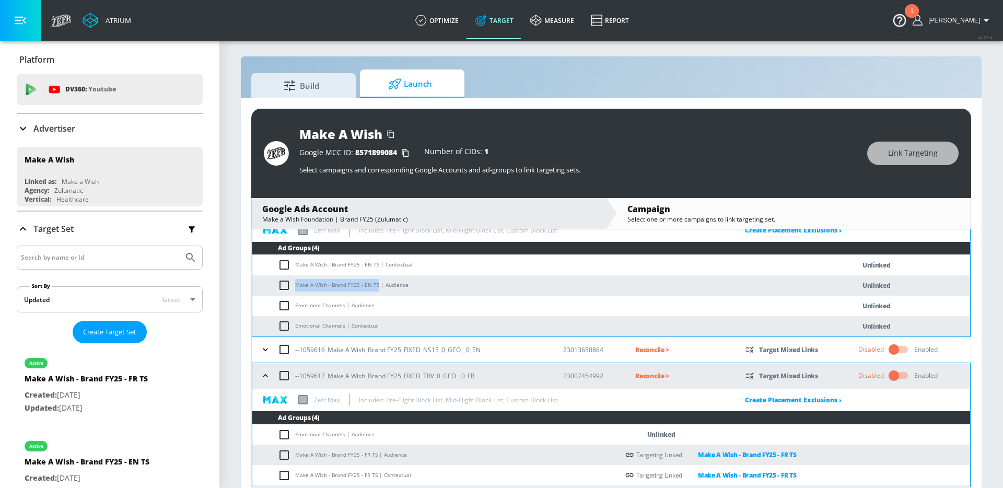
drag, startPoint x: 376, startPoint y: 284, endPoint x: 297, endPoint y: 285, distance: 79.4
click at [297, 285] on td "Make A Wish - Brand FY25 - EN TS | Audience" at bounding box center [542, 285] width 581 height 20
copy td "Make A Wish - Brand FY25 - EN TS"
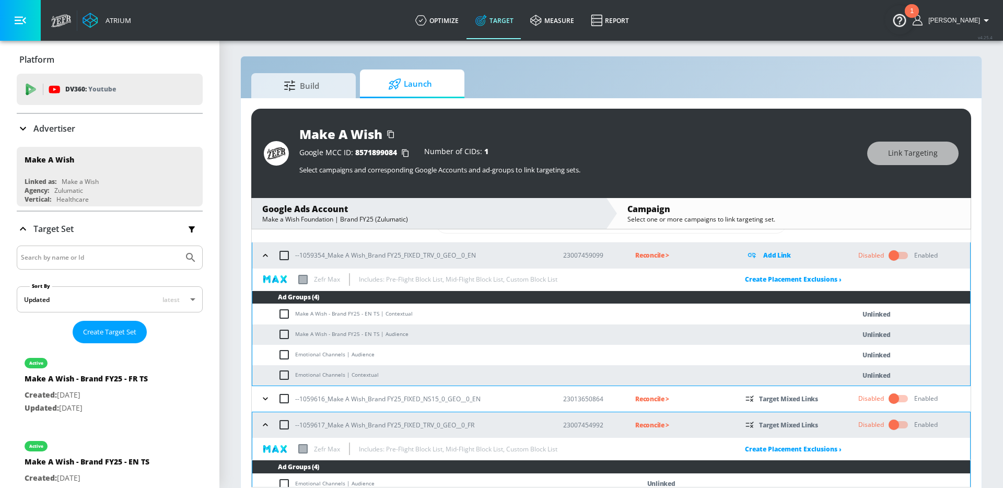
scroll to position [42, 0]
click at [287, 334] on input "checkbox" at bounding box center [286, 333] width 17 height 13
checkbox input "true"
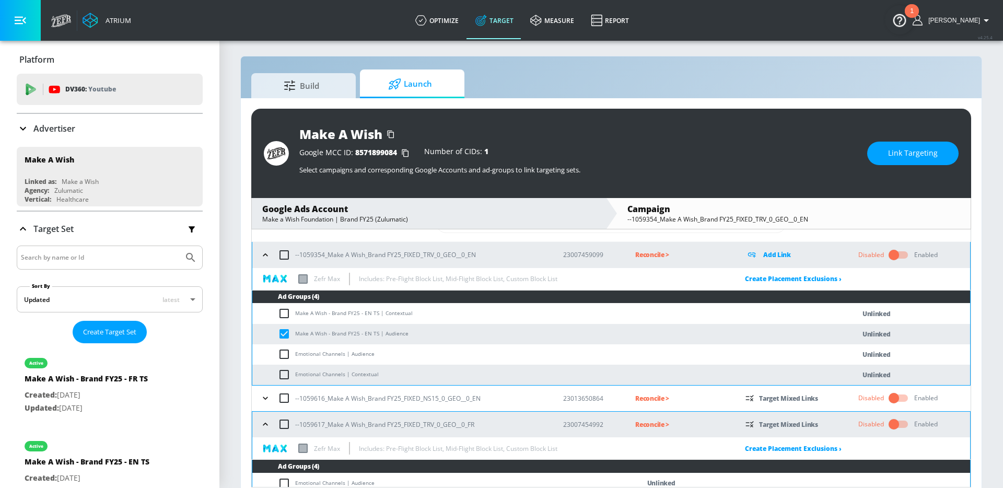
click at [287, 312] on input "checkbox" at bounding box center [286, 313] width 17 height 13
checkbox input "true"
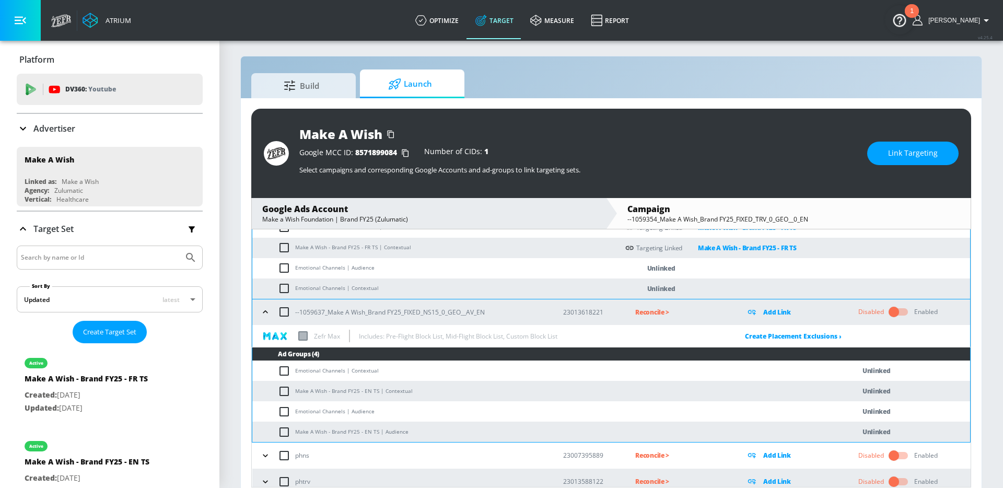
scroll to position [449, 0]
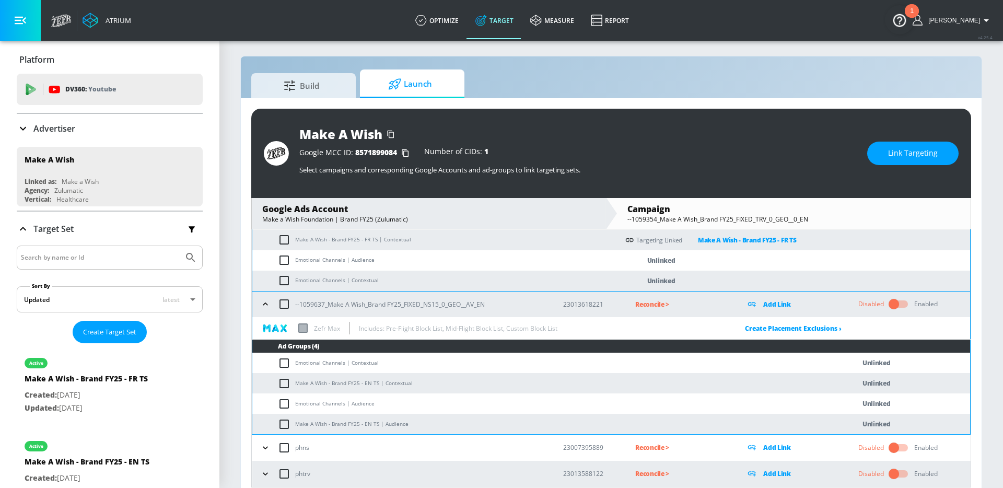
click at [286, 420] on input "checkbox" at bounding box center [286, 424] width 17 height 13
checkbox input "true"
click at [285, 386] on input "checkbox" at bounding box center [286, 383] width 17 height 13
checkbox input "true"
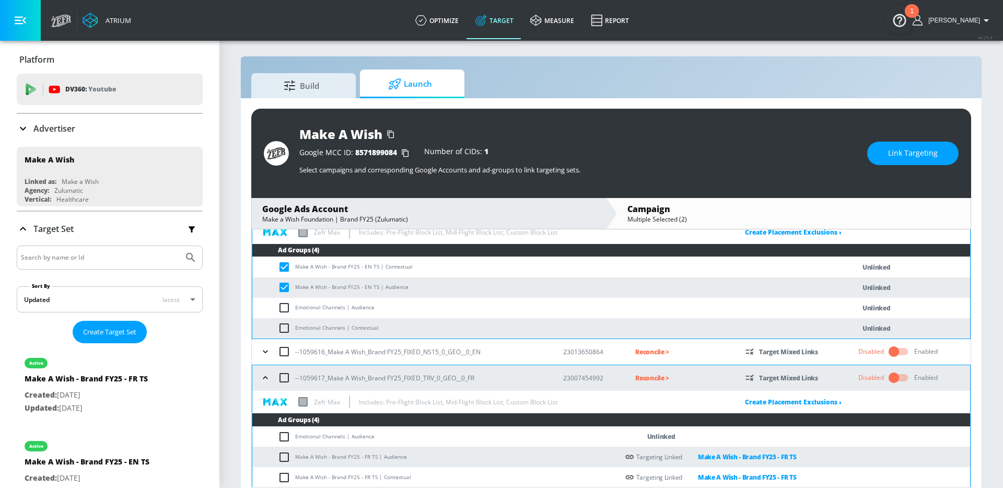
scroll to position [45, 0]
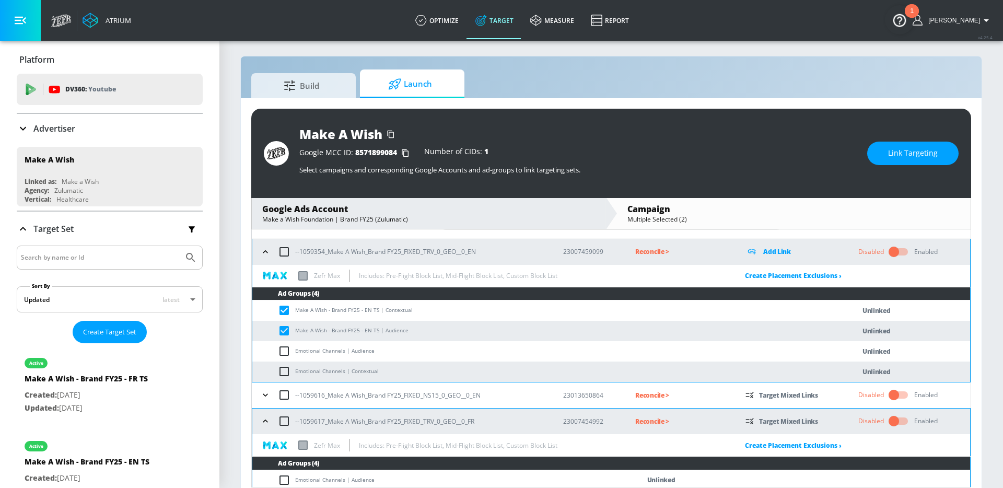
click at [264, 393] on icon "button" at bounding box center [265, 395] width 10 height 10
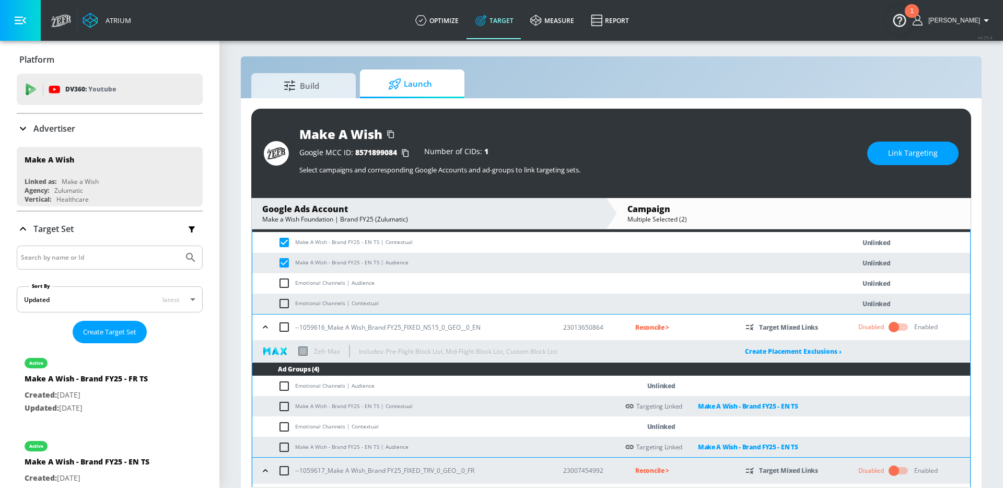
scroll to position [157, 0]
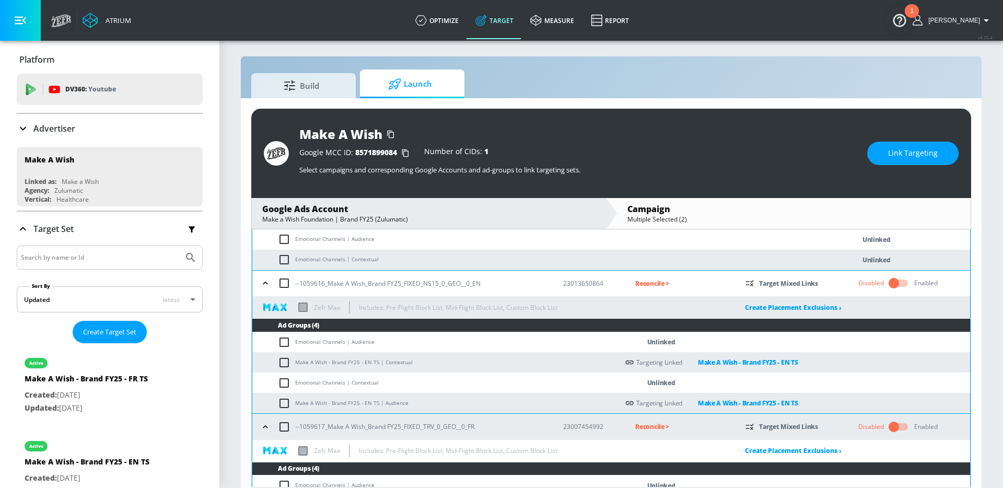
click at [907, 157] on span "Link Targeting" at bounding box center [913, 153] width 50 height 13
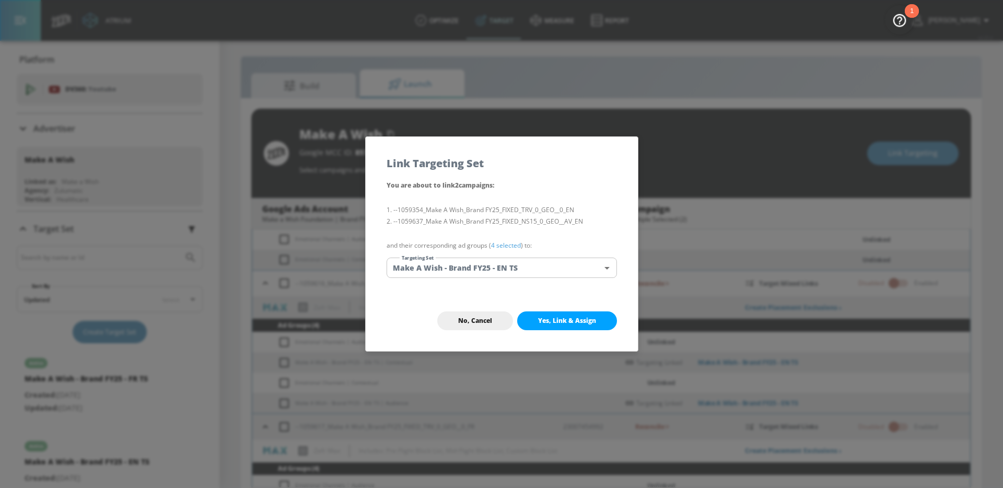
click at [571, 264] on body "Atrium optimize Target measure Report optimize Target measure Report v 4.25.4 A…" at bounding box center [501, 246] width 1003 height 503
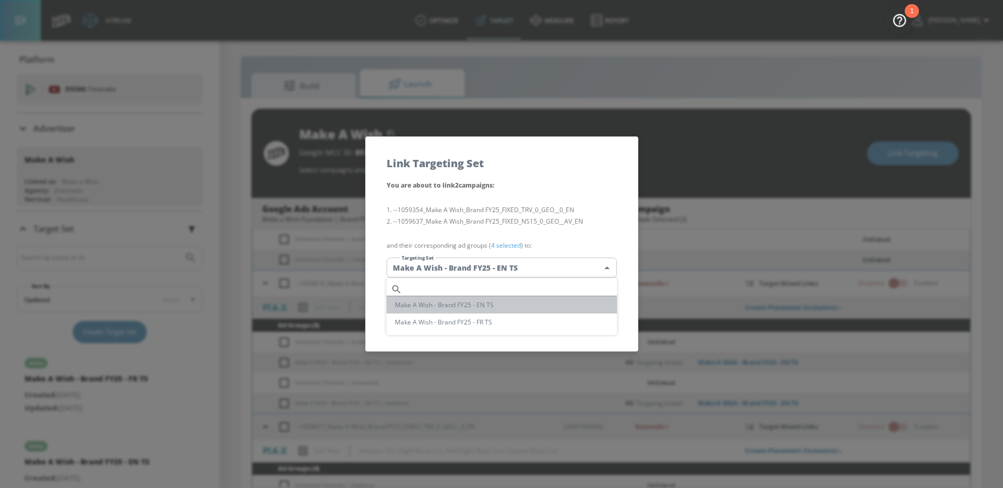
click at [502, 305] on li "Make A Wish - Brand FY25 - EN TS" at bounding box center [501, 304] width 230 height 17
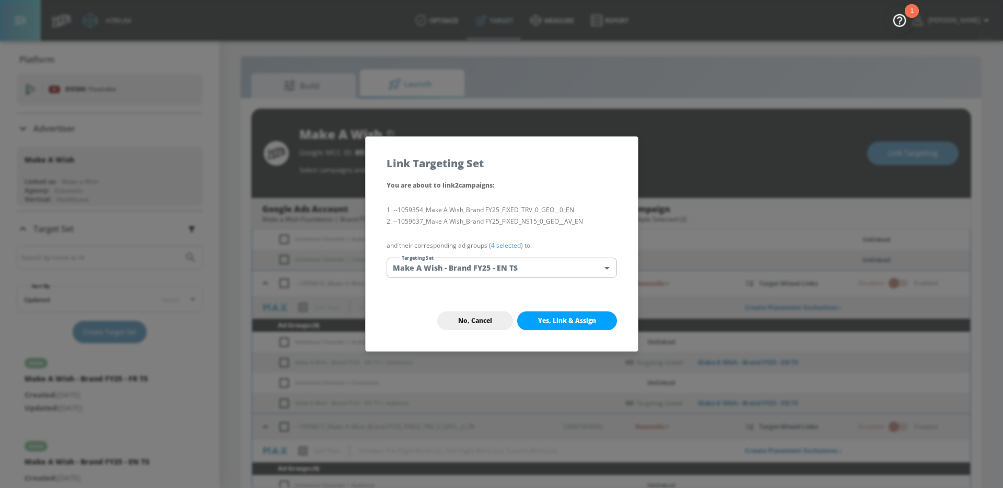
scroll to position [566, 0]
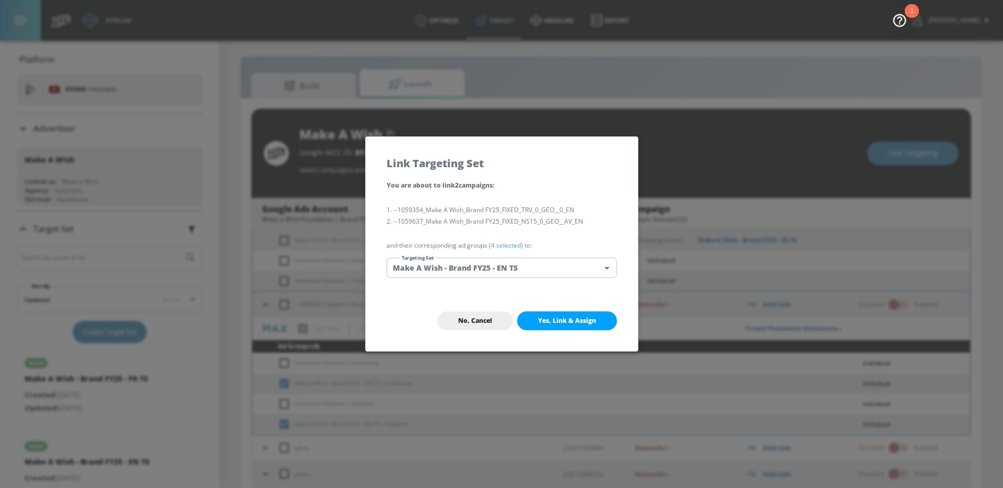
click at [535, 208] on li "--1059354_Make A Wish_Brand FY25_FIXED_TRV_0_GEO__0_EN" at bounding box center [501, 209] width 230 height 11
click at [559, 317] on span "Yes, Link & Assign" at bounding box center [567, 321] width 58 height 8
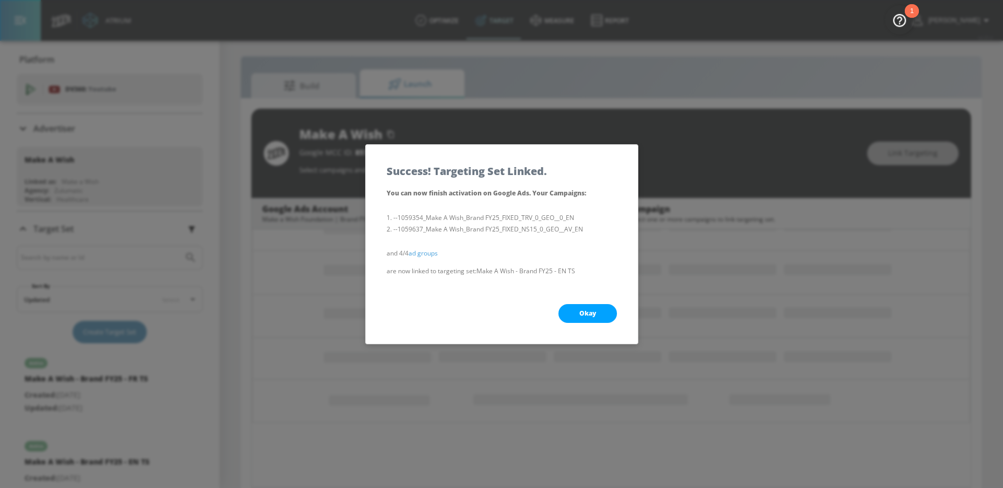
scroll to position [140, 0]
click at [583, 314] on span "Okay" at bounding box center [587, 313] width 17 height 8
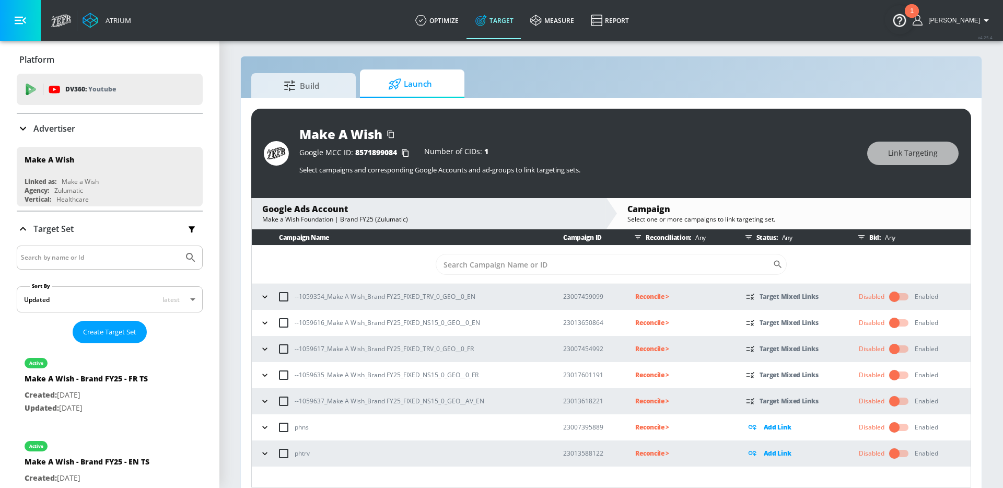
scroll to position [0, 0]
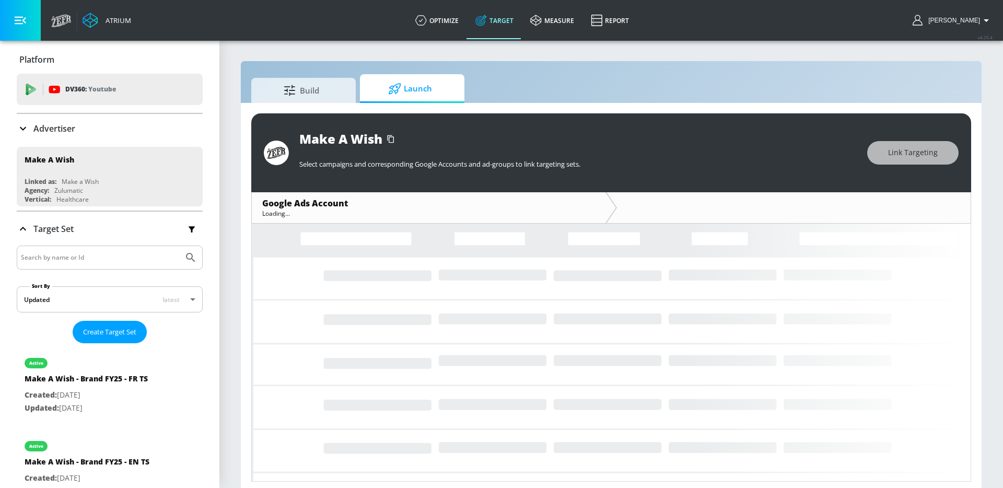
scroll to position [5, 0]
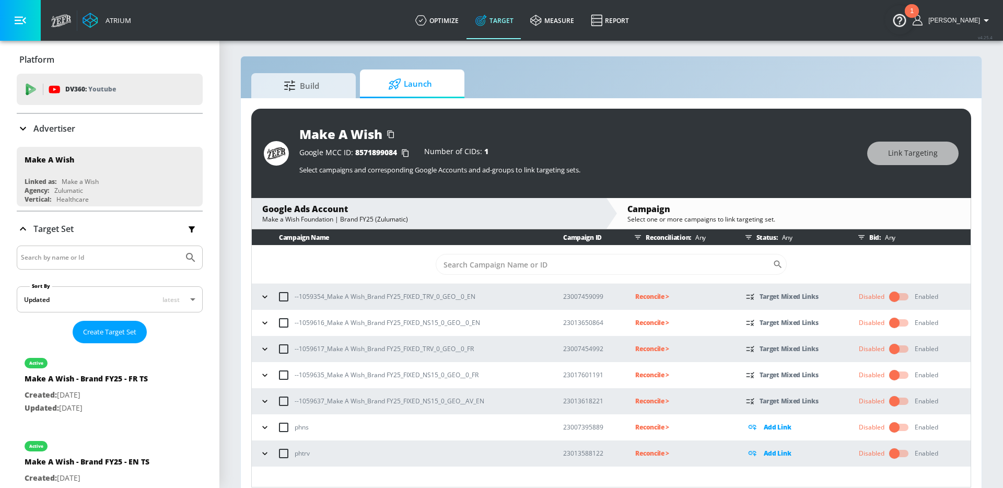
click at [425, 298] on p "--1059354_Make A Wish_Brand FY25_FIXED_TRV_0_GEO__0_EN" at bounding box center [385, 296] width 181 height 11
copy p "--1059354_Make A Wish_Brand FY25_FIXED_TRV_0_GEO__0_EN"
click at [648, 302] on p "Reconcile >" at bounding box center [681, 296] width 93 height 12
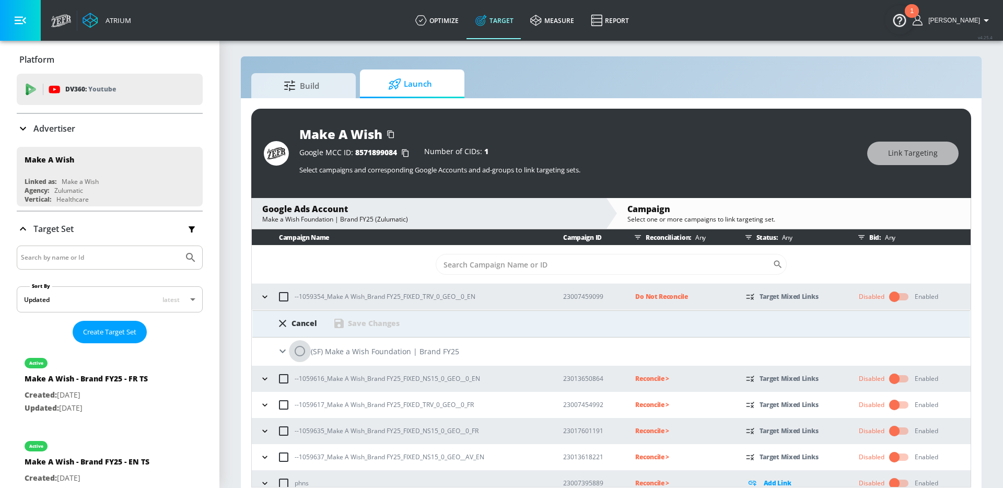
click at [300, 346] on input "radio" at bounding box center [300, 351] width 22 height 22
radio input "true"
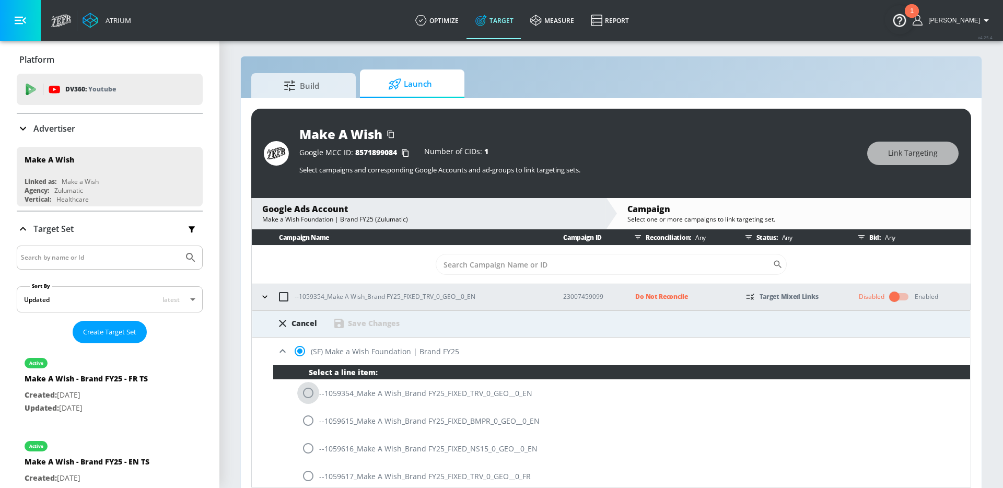
click at [310, 393] on input "radio" at bounding box center [308, 393] width 22 height 22
radio input "true"
click at [365, 324] on div "Save Changes" at bounding box center [374, 323] width 52 height 10
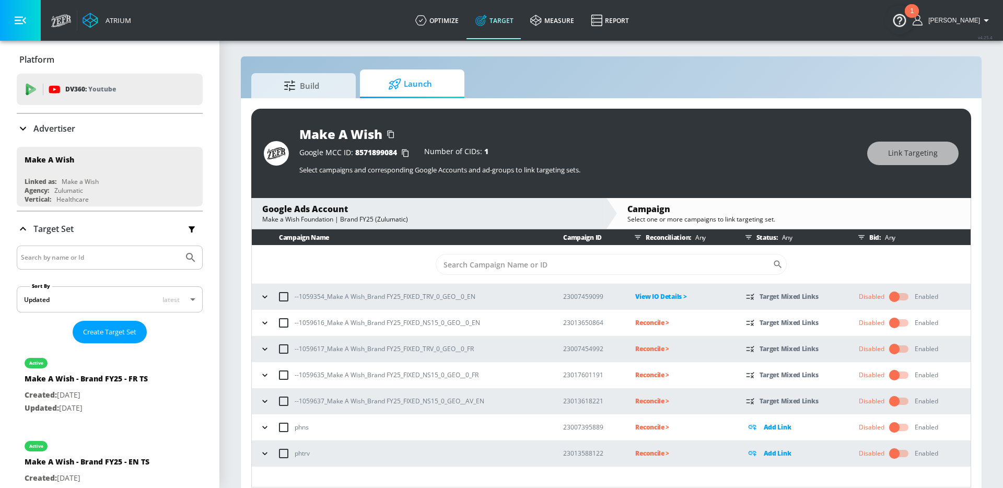
click at [341, 321] on p "--1059616_Make A Wish_Brand FY25_FIXED_NS15_0_GEO__0_EN" at bounding box center [387, 322] width 185 height 11
copy p "--1059616_Make A Wish_Brand FY25_FIXED_NS15_0_GEO__0_EN"
click at [656, 323] on p "Reconcile >" at bounding box center [681, 323] width 93 height 12
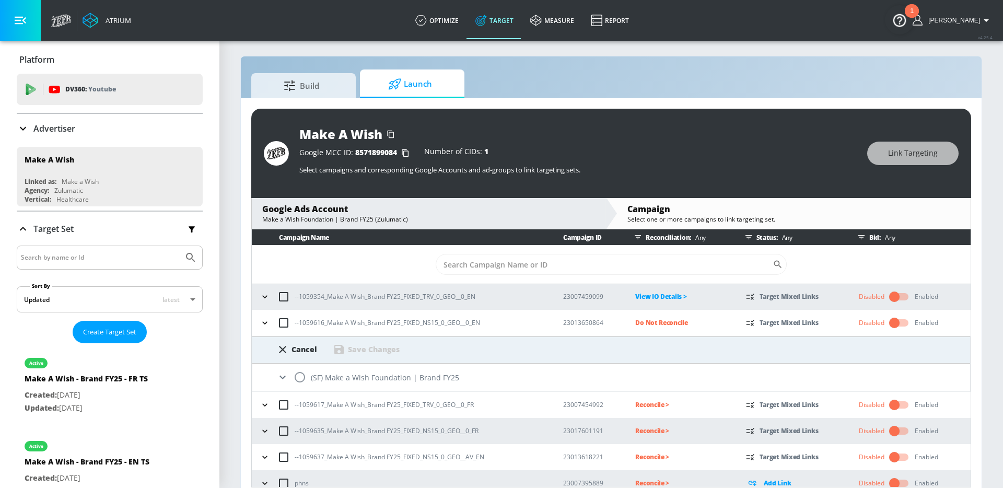
click at [306, 379] on input "radio" at bounding box center [300, 377] width 22 height 22
radio input "true"
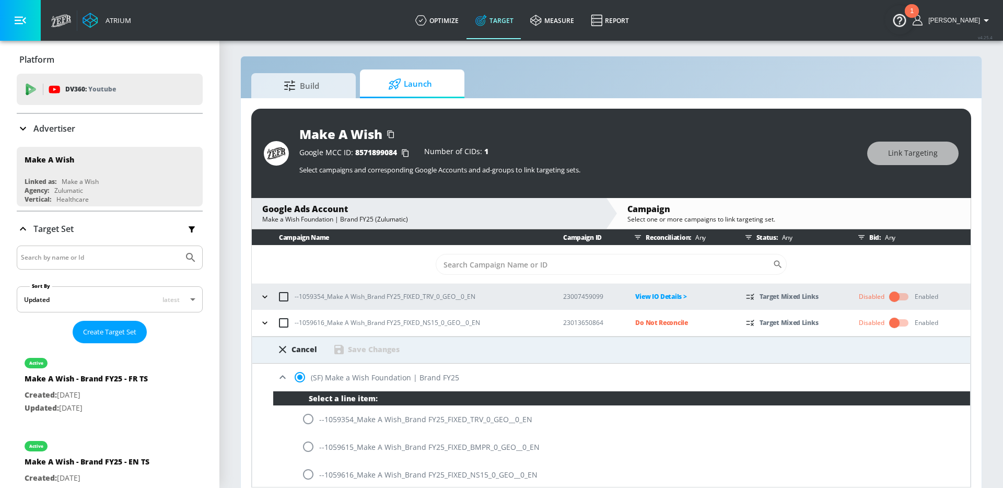
click at [308, 476] on input "radio" at bounding box center [308, 474] width 22 height 22
radio input "true"
click at [365, 348] on div "Save Changes" at bounding box center [374, 349] width 52 height 10
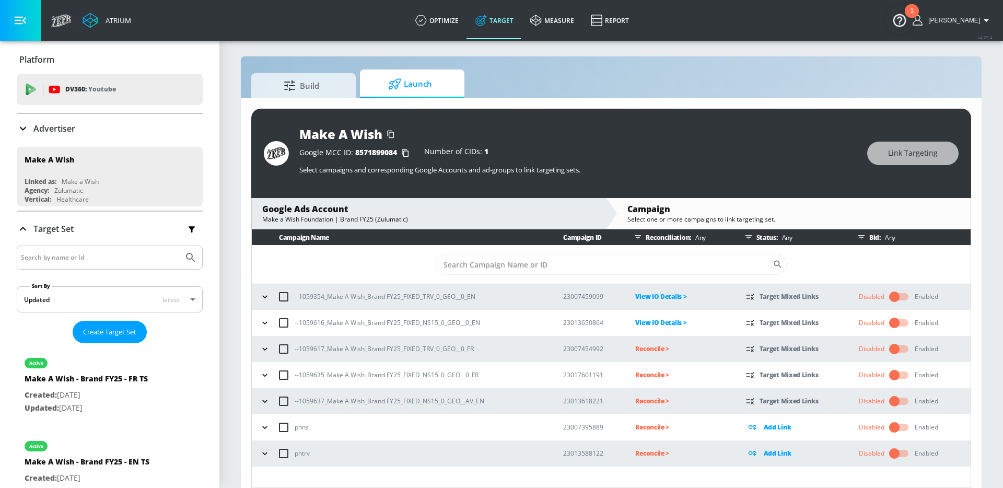
scroll to position [15, 0]
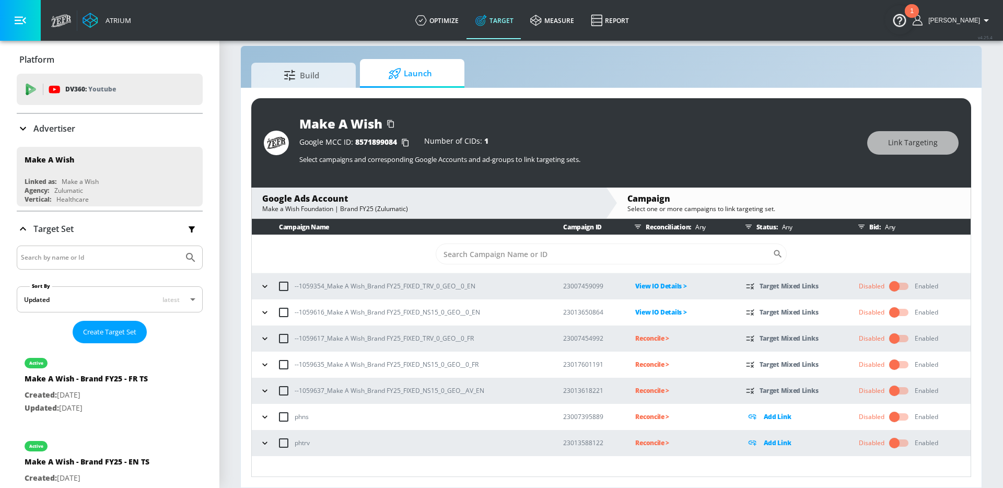
click at [264, 397] on button "button" at bounding box center [265, 391] width 16 height 16
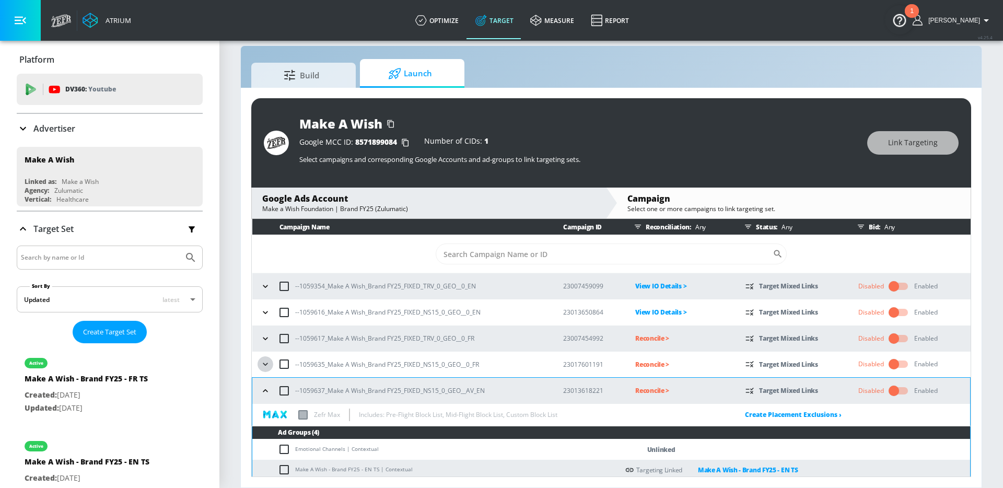
click at [265, 358] on button "button" at bounding box center [265, 364] width 16 height 16
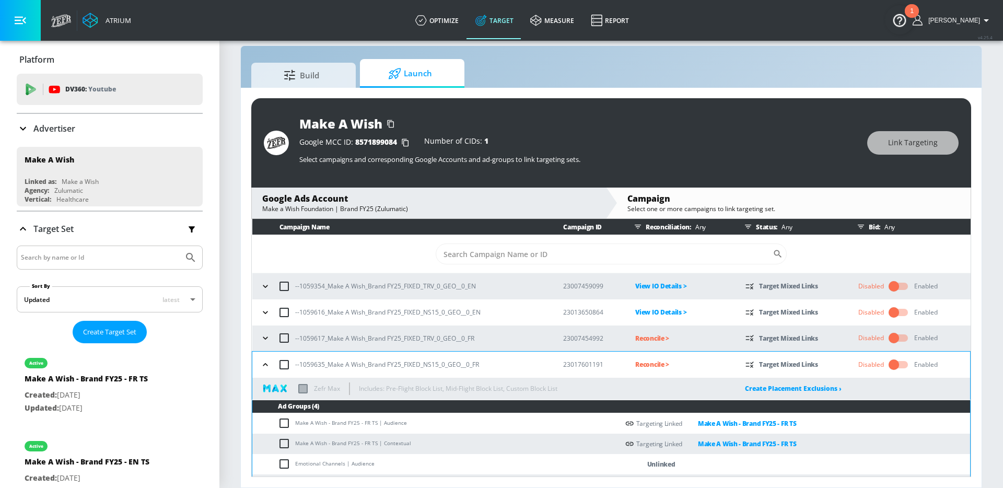
click at [265, 331] on button "button" at bounding box center [265, 338] width 16 height 16
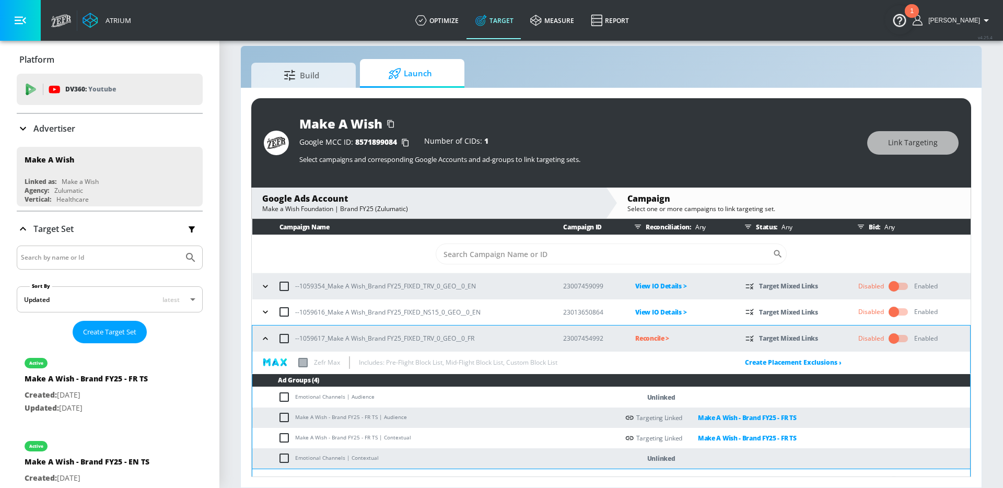
click at [265, 310] on icon "button" at bounding box center [265, 312] width 10 height 10
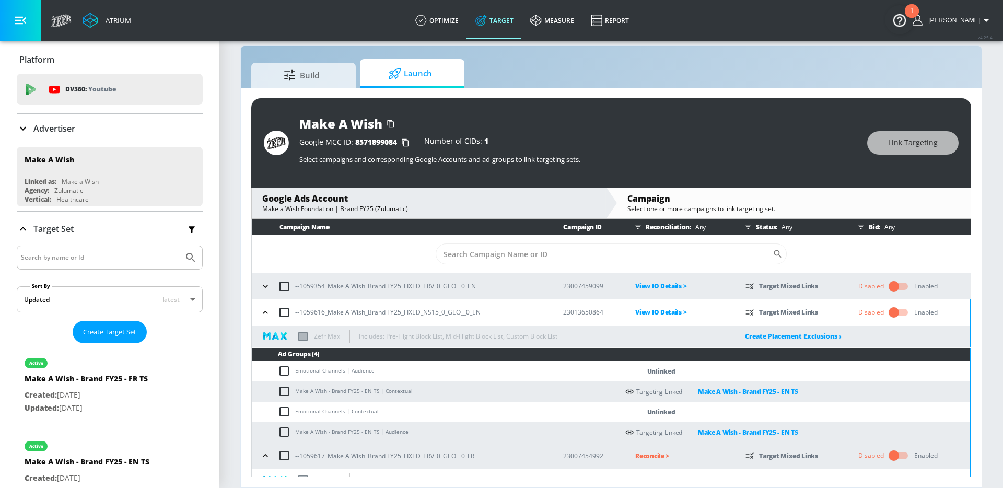
click at [265, 286] on icon "button" at bounding box center [265, 286] width 5 height 3
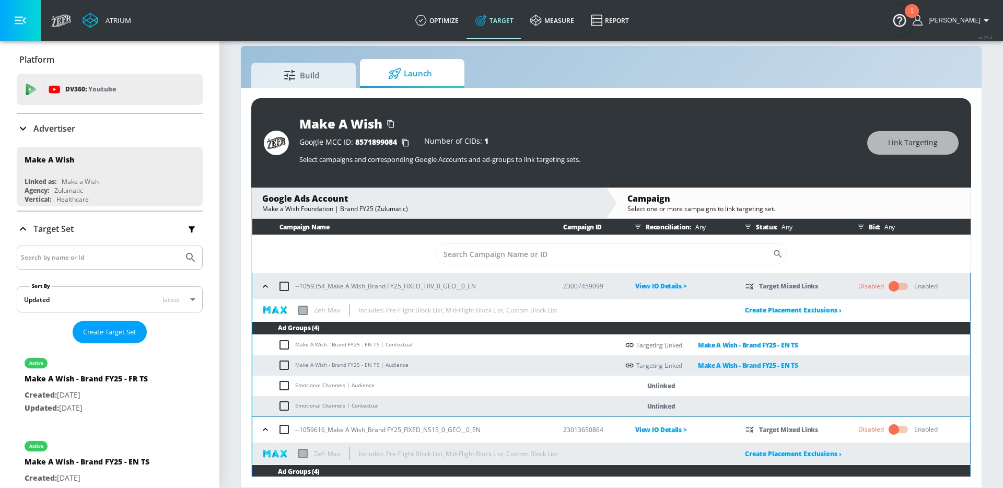
click at [265, 284] on icon "button" at bounding box center [265, 286] width 10 height 10
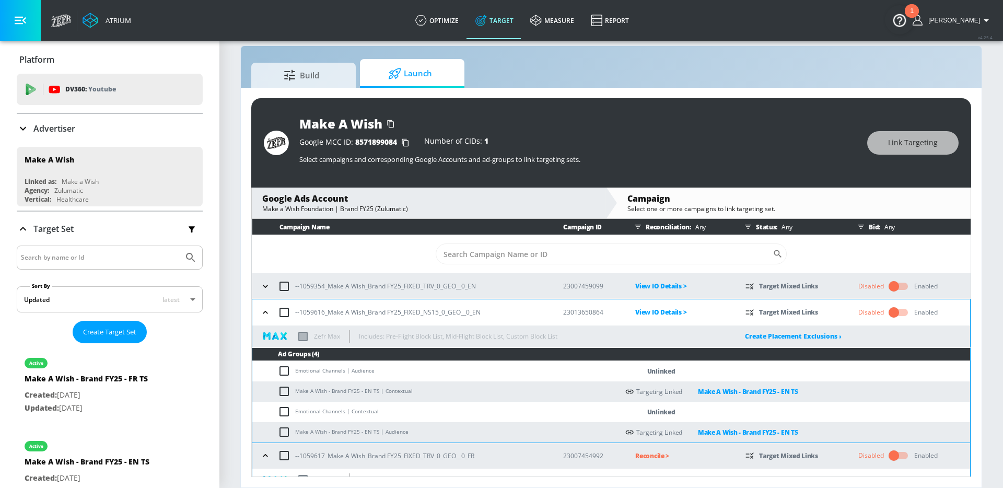
click at [266, 312] on icon "button" at bounding box center [265, 312] width 5 height 3
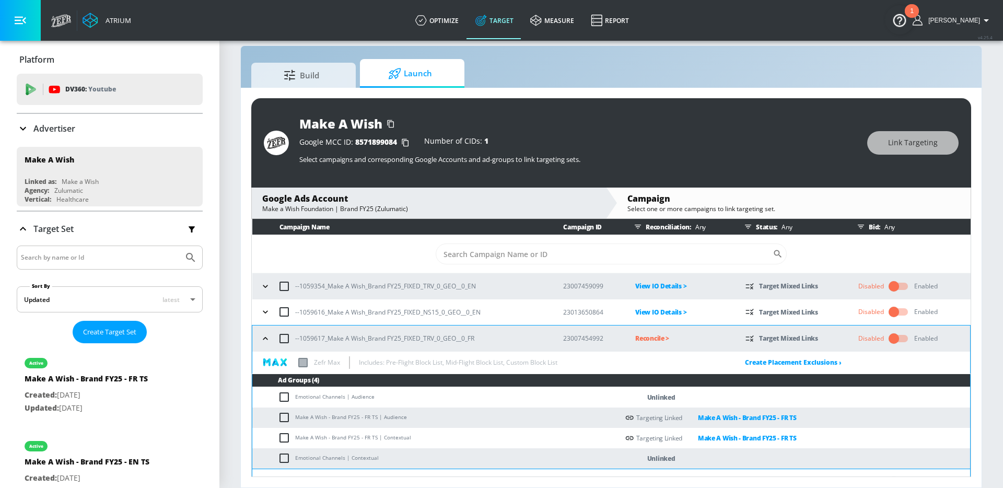
click at [405, 339] on p "--1059617_Make A Wish_Brand FY25_FIXED_TRV_0_GEO__0_FR" at bounding box center [384, 338] width 179 height 11
copy p "--1059617_Make A Wish_Brand FY25_FIXED_TRV_0_GEO__0_FR"
click at [645, 338] on p "Reconcile >" at bounding box center [681, 338] width 93 height 12
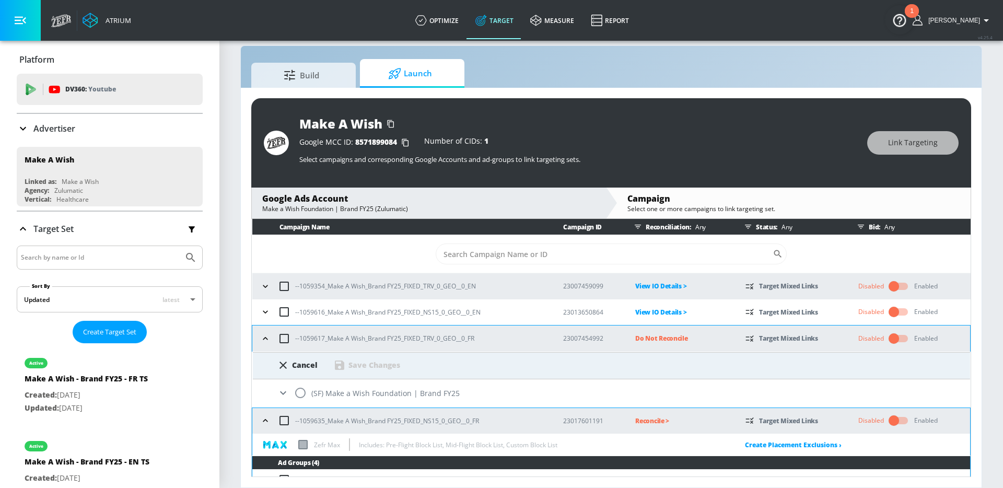
click at [304, 388] on input "radio" at bounding box center [300, 393] width 22 height 22
radio input "true"
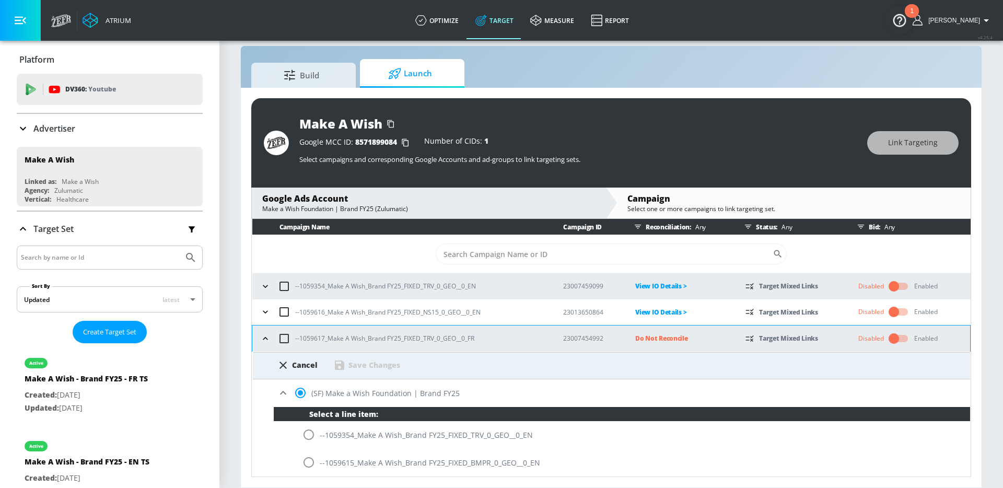
scroll to position [170, 0]
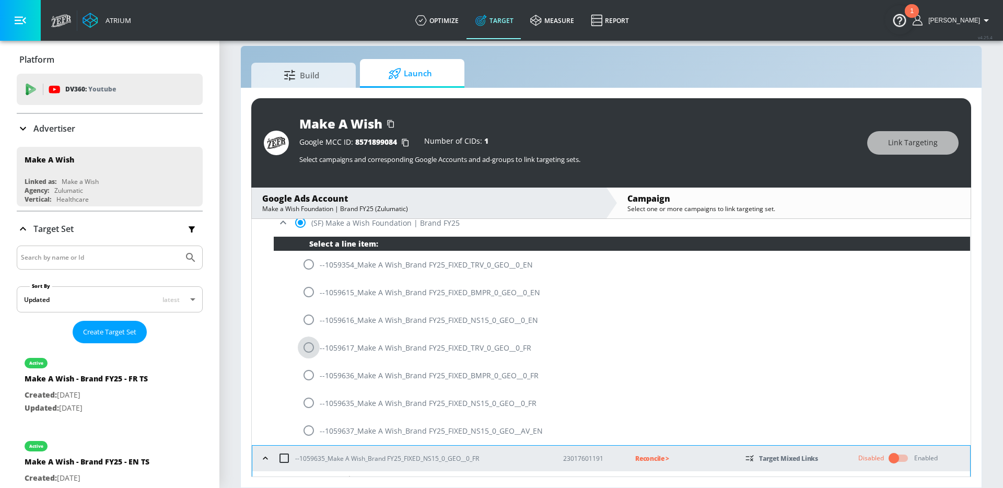
click at [313, 346] on input "radio" at bounding box center [309, 347] width 22 height 22
radio input "true"
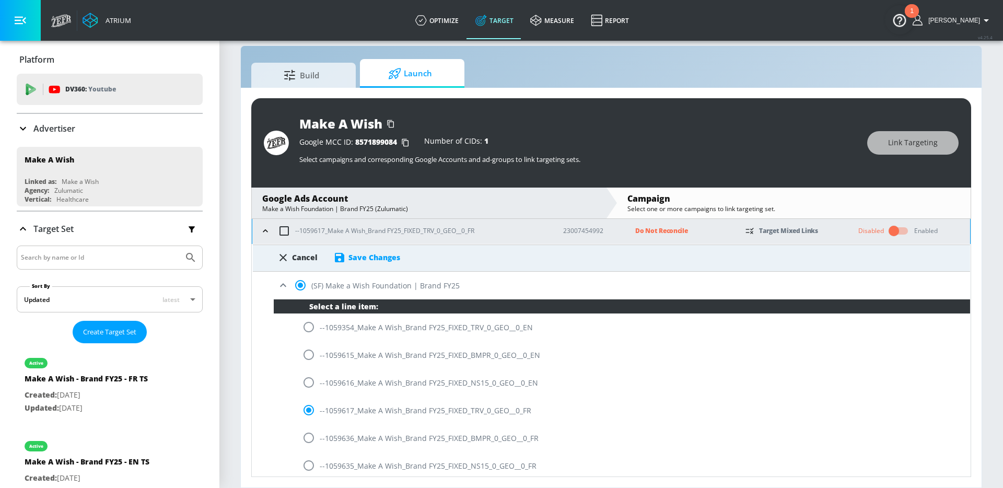
scroll to position [98, 0]
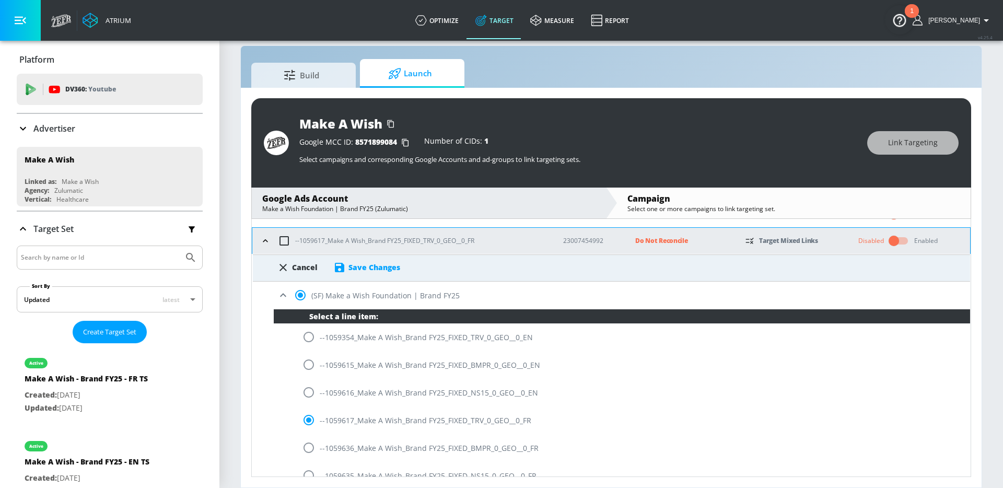
click at [371, 266] on div "Save Changes" at bounding box center [374, 267] width 52 height 10
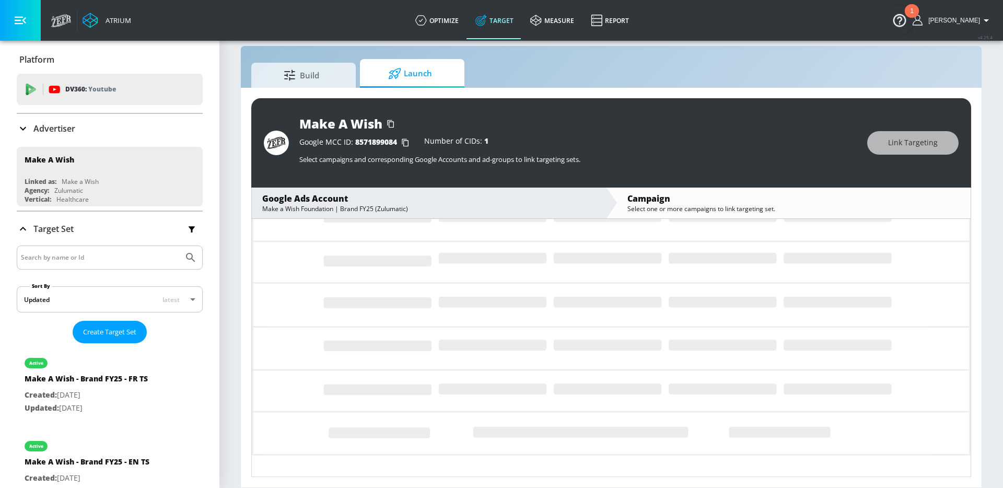
scroll to position [0, 0]
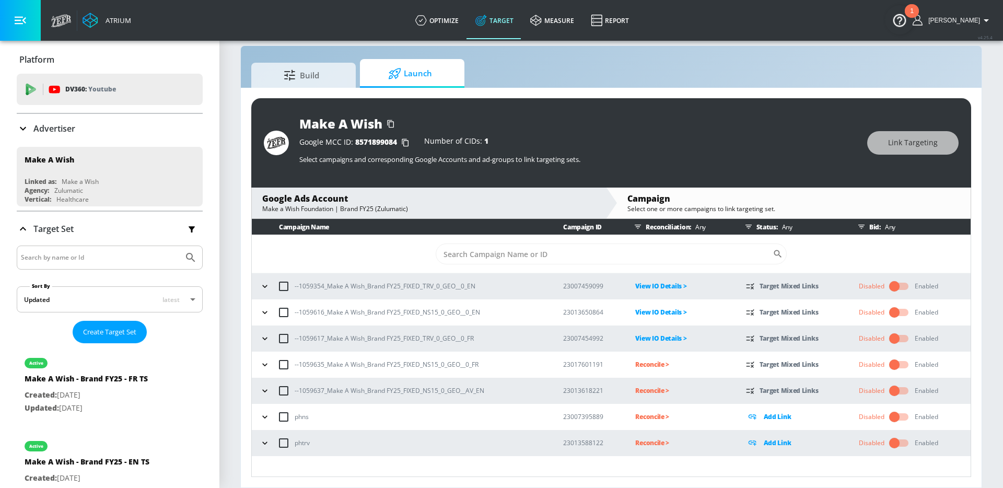
click at [264, 389] on icon "button" at bounding box center [265, 390] width 10 height 10
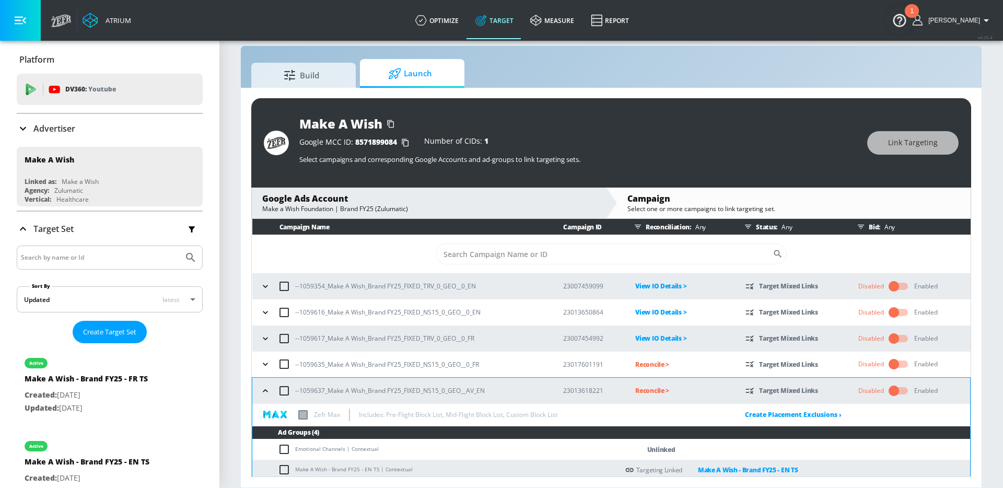
click at [264, 361] on icon "button" at bounding box center [265, 364] width 10 height 10
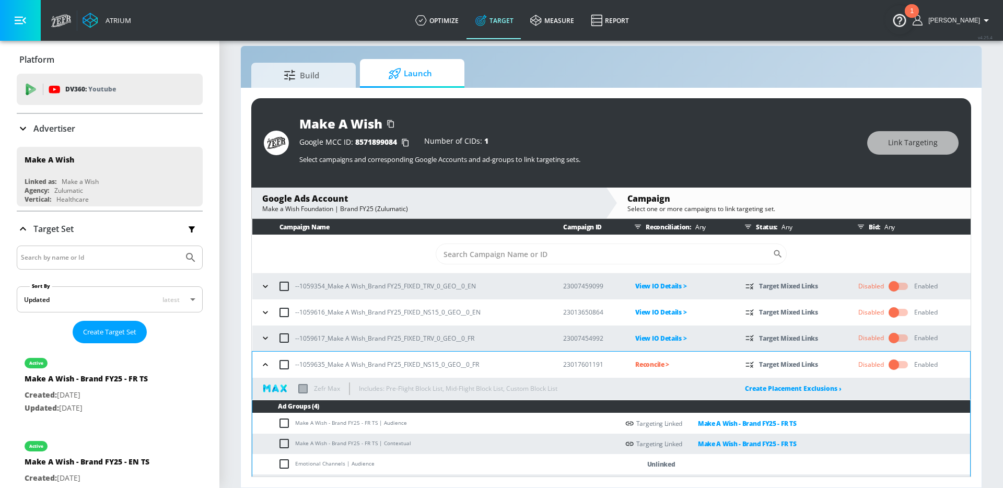
click at [264, 338] on icon "button" at bounding box center [265, 338] width 5 height 3
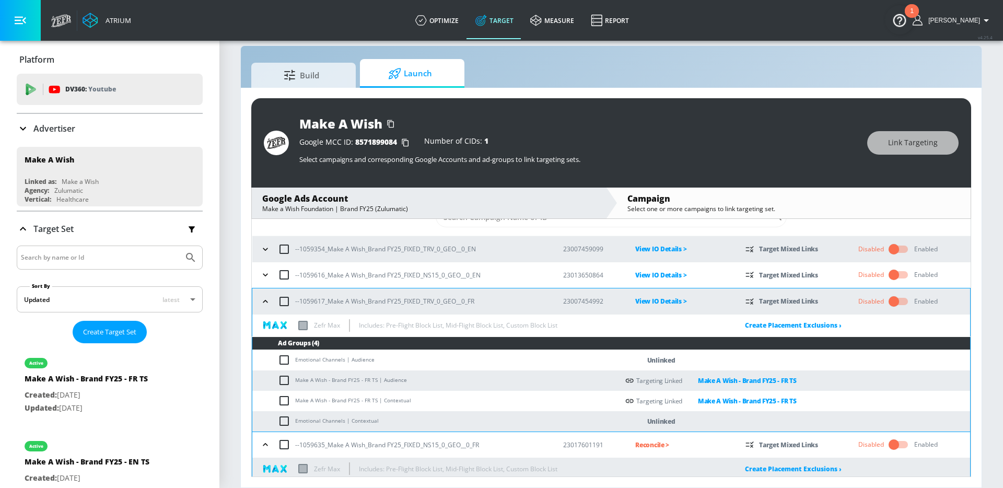
scroll to position [41, 0]
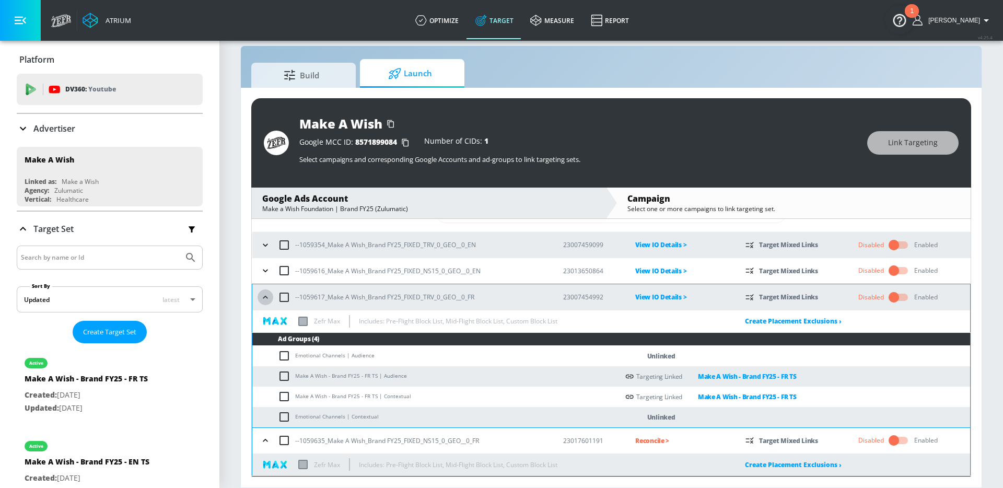
click at [266, 292] on icon "button" at bounding box center [265, 297] width 10 height 10
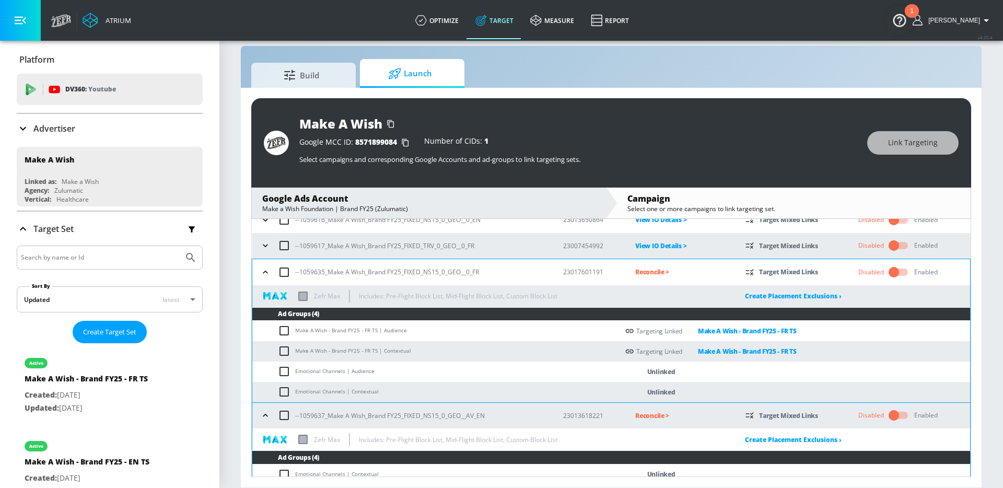
scroll to position [103, 0]
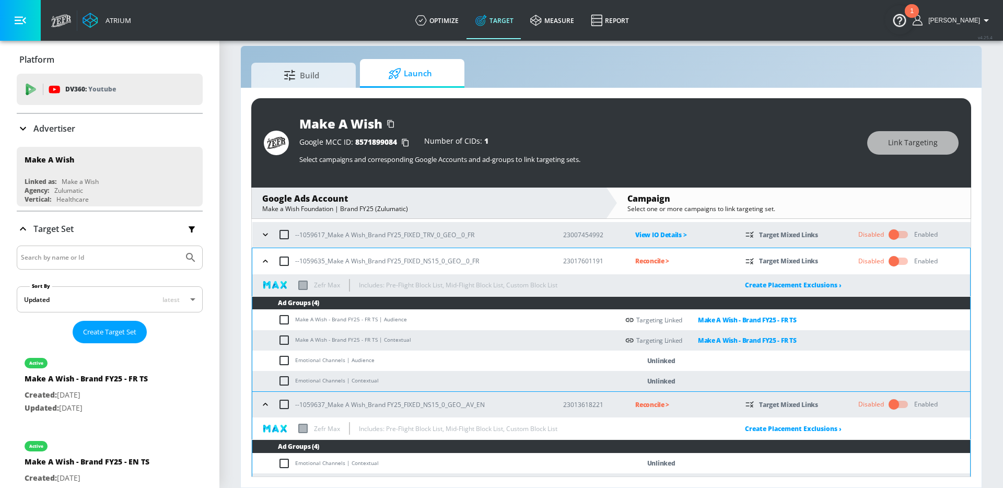
click at [264, 259] on icon "button" at bounding box center [265, 261] width 10 height 10
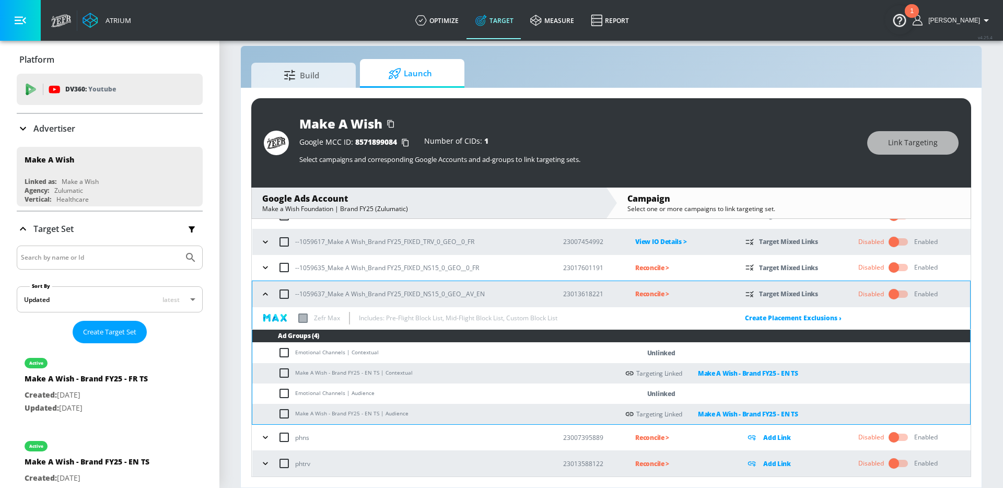
scroll to position [97, 0]
click at [265, 296] on icon "button" at bounding box center [265, 294] width 10 height 10
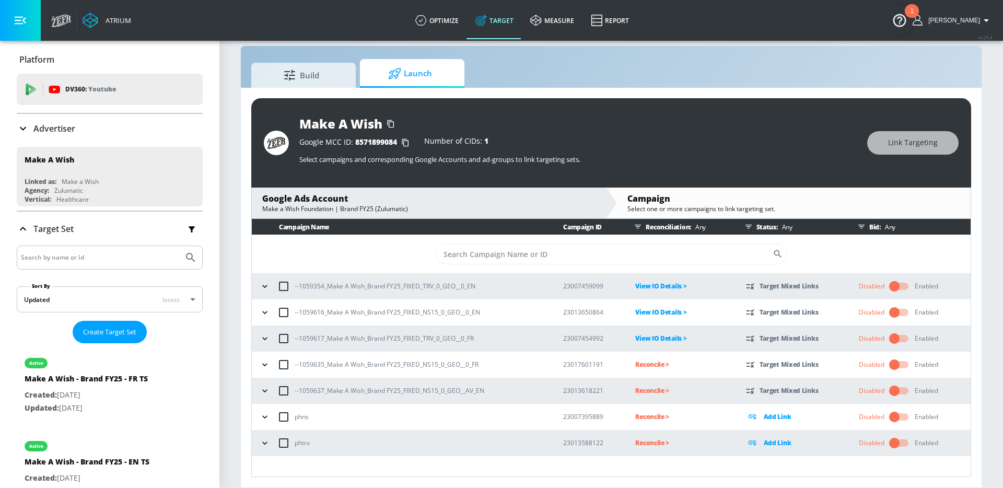
click at [447, 364] on p "--1059635_Make A Wish_Brand FY25_FIXED_NS15_0_GEO__0_FR" at bounding box center [387, 364] width 184 height 11
copy p "--1059635_Make A Wish_Brand FY25_FIXED_NS15_0_GEO__0_FR"
click at [644, 367] on p "Reconcile >" at bounding box center [681, 364] width 93 height 12
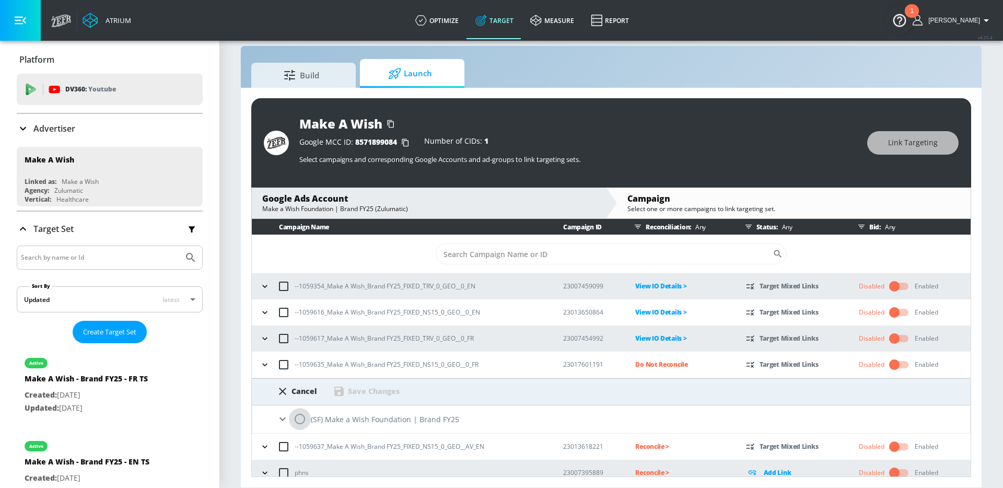
click at [304, 416] on input "radio" at bounding box center [300, 419] width 22 height 22
radio input "true"
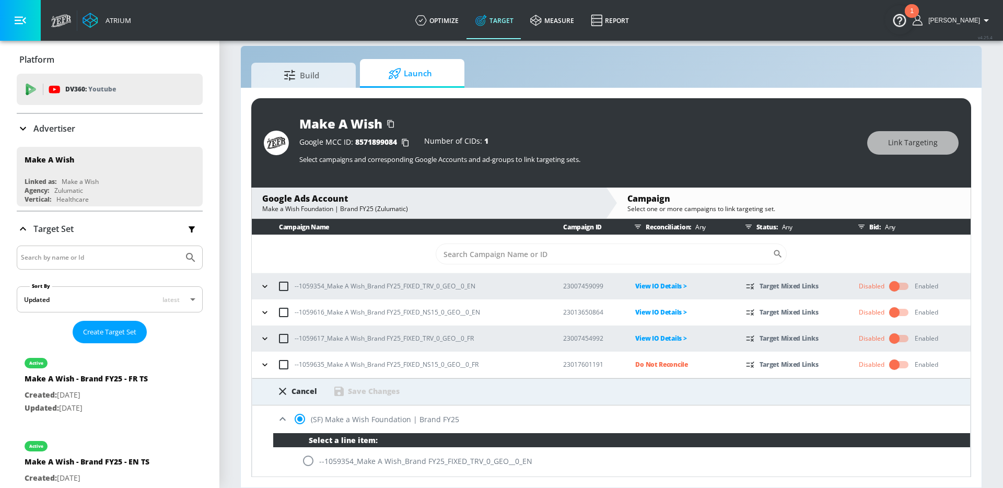
scroll to position [243, 0]
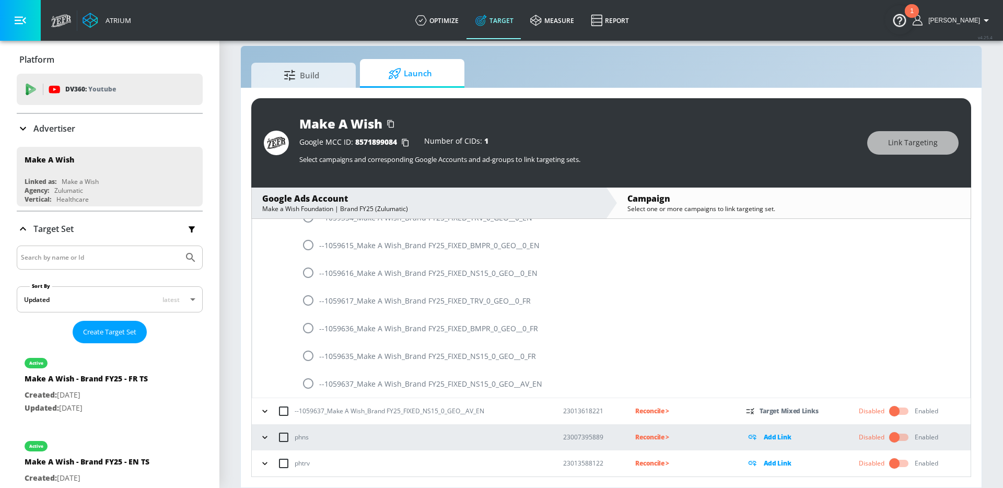
click at [311, 360] on input "radio" at bounding box center [308, 356] width 22 height 22
radio input "true"
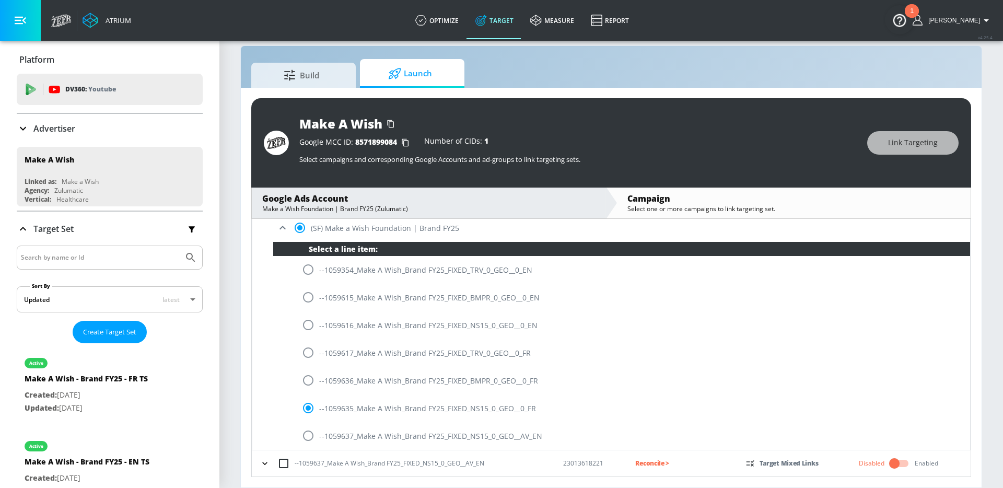
scroll to position [93, 0]
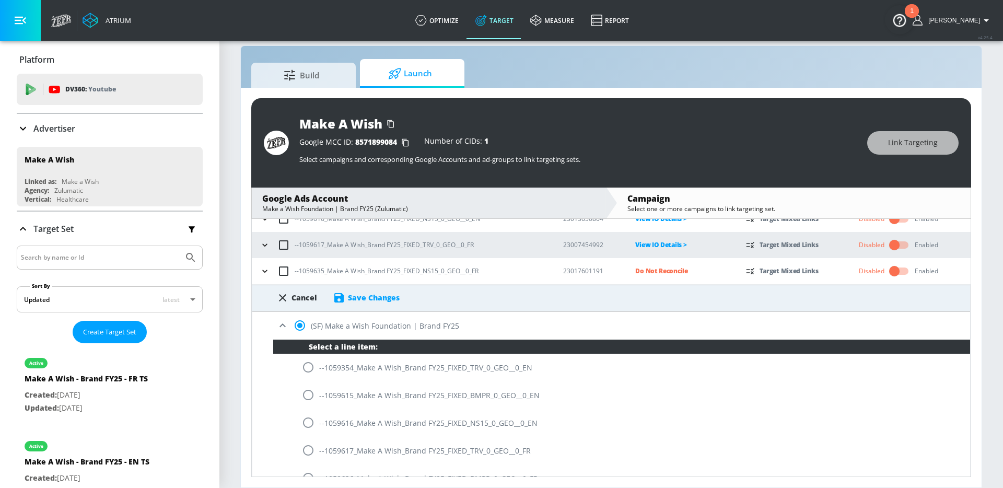
click at [373, 296] on div "Save Changes" at bounding box center [374, 297] width 52 height 10
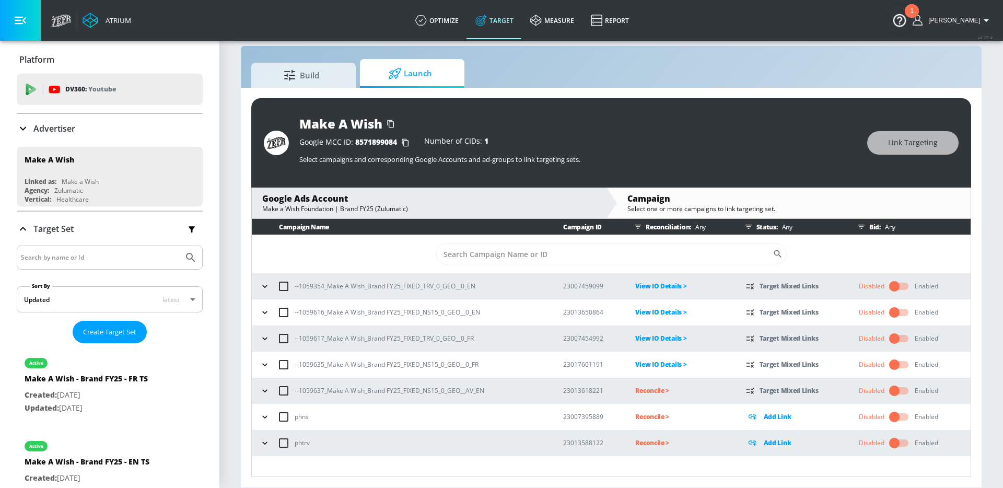
scroll to position [0, 0]
click at [397, 391] on p "--1059637_Make A Wish_Brand FY25_FIXED_NS15_0_GEO__AV_EN" at bounding box center [390, 390] width 190 height 11
copy p "--1059637_Make A Wish_Brand FY25_FIXED_NS15_0_GEO__AV_EN"
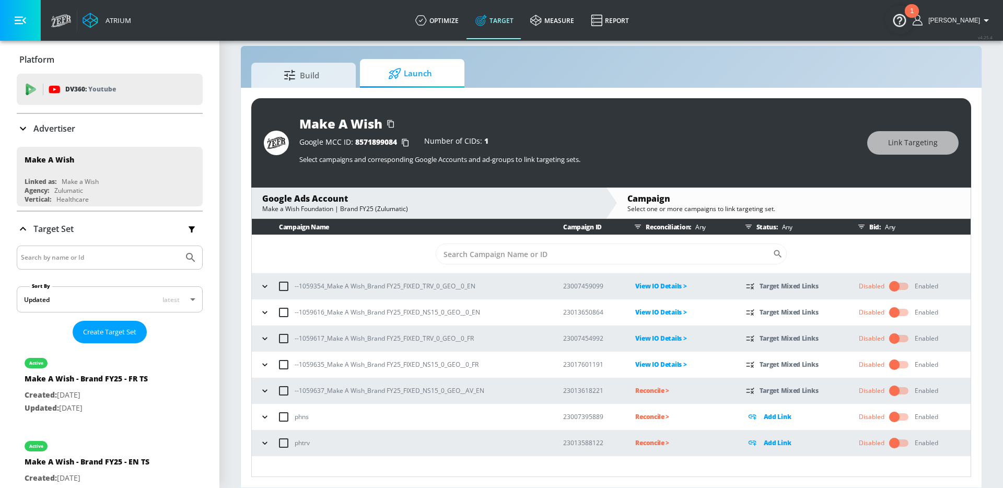
click at [659, 389] on p "Reconcile >" at bounding box center [681, 390] width 93 height 12
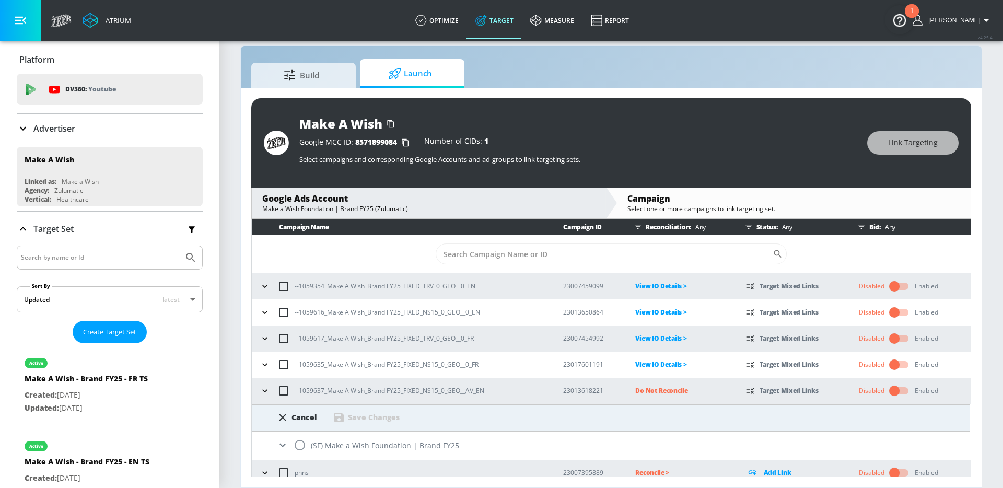
scroll to position [36, 0]
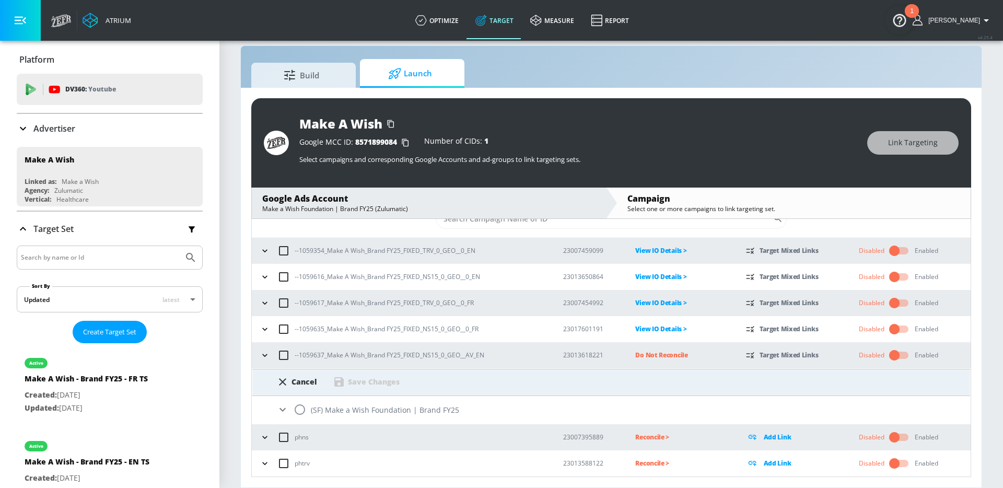
click at [299, 409] on input "radio" at bounding box center [300, 410] width 22 height 22
radio input "true"
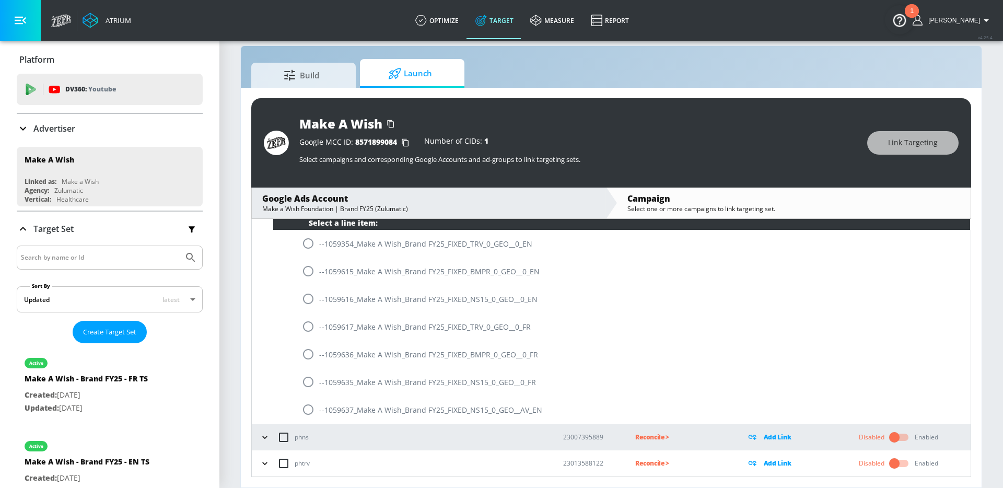
click at [313, 411] on input "radio" at bounding box center [308, 410] width 22 height 22
radio input "true"
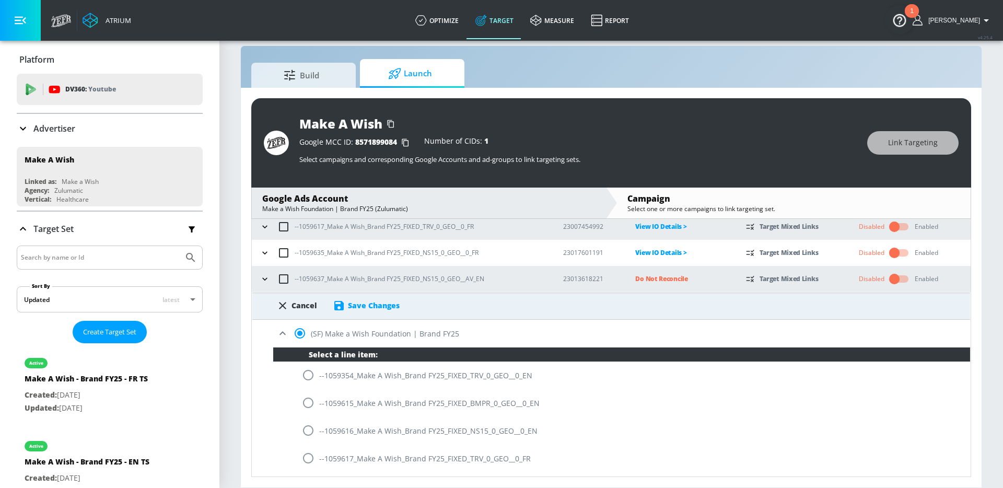
scroll to position [91, 0]
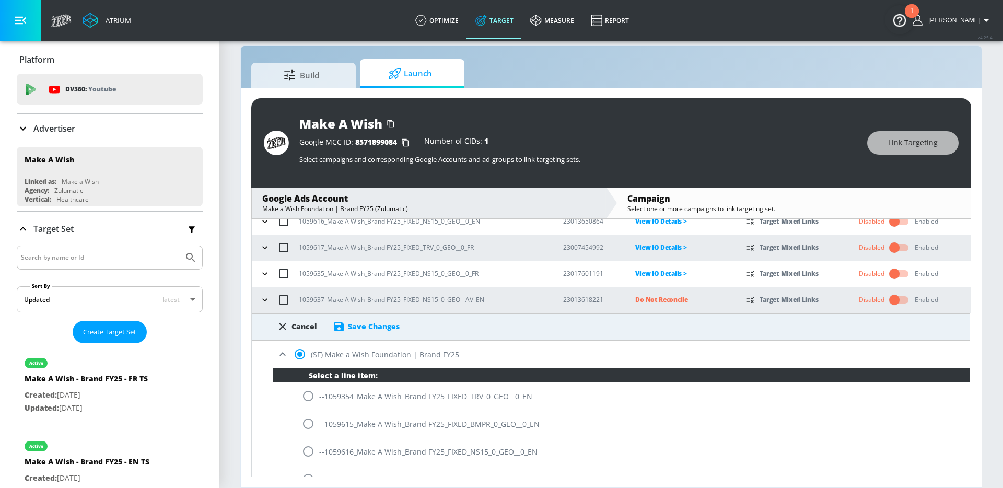
click at [393, 326] on div "Save Changes" at bounding box center [374, 326] width 52 height 10
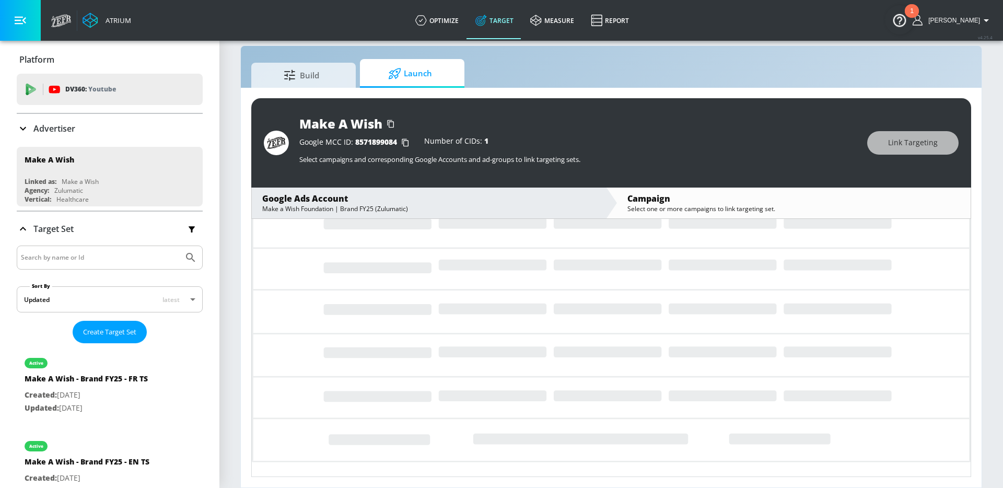
scroll to position [0, 0]
